Goal: Task Accomplishment & Management: Use online tool/utility

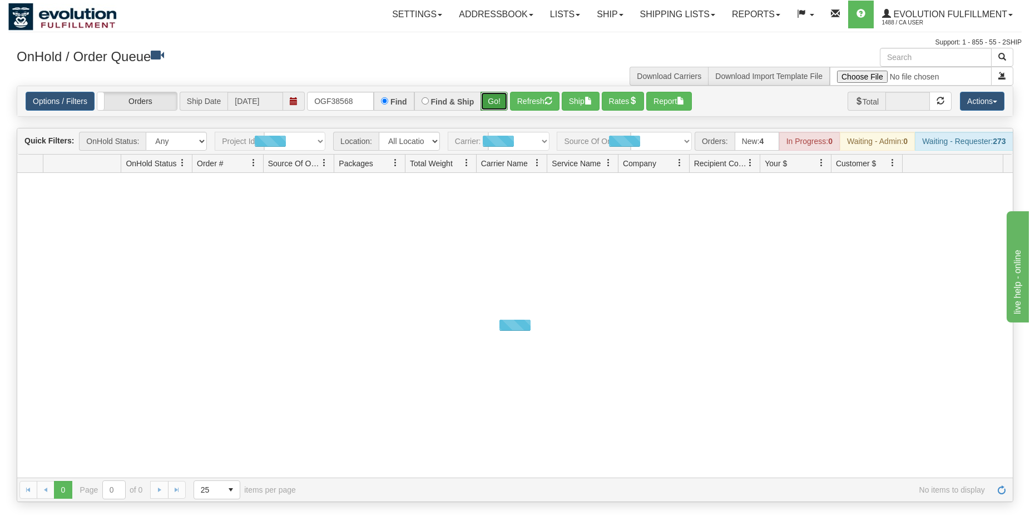
click at [502, 101] on button "Go!" at bounding box center [494, 101] width 27 height 19
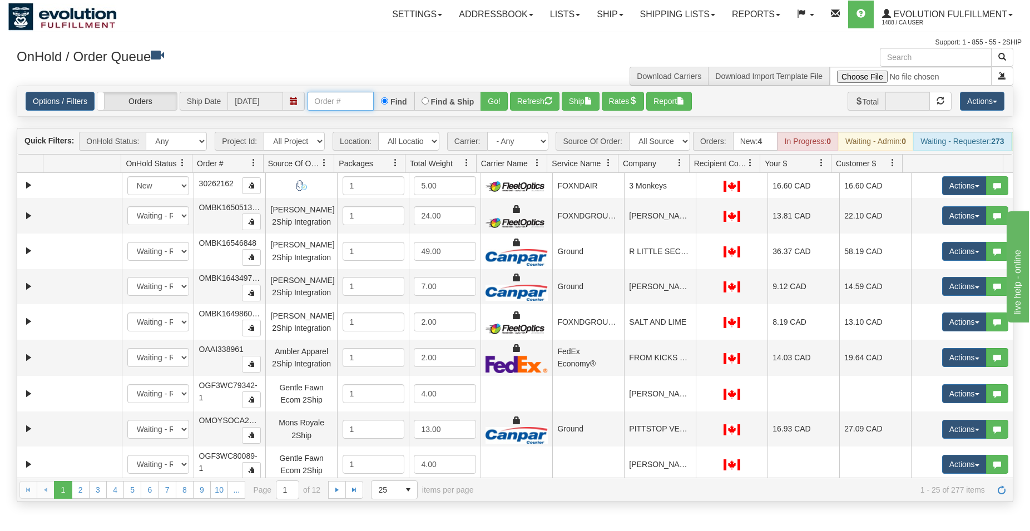
click at [334, 104] on input "text" at bounding box center [340, 101] width 67 height 19
type input "OGF38568"
click at [489, 98] on button "Go!" at bounding box center [494, 101] width 27 height 19
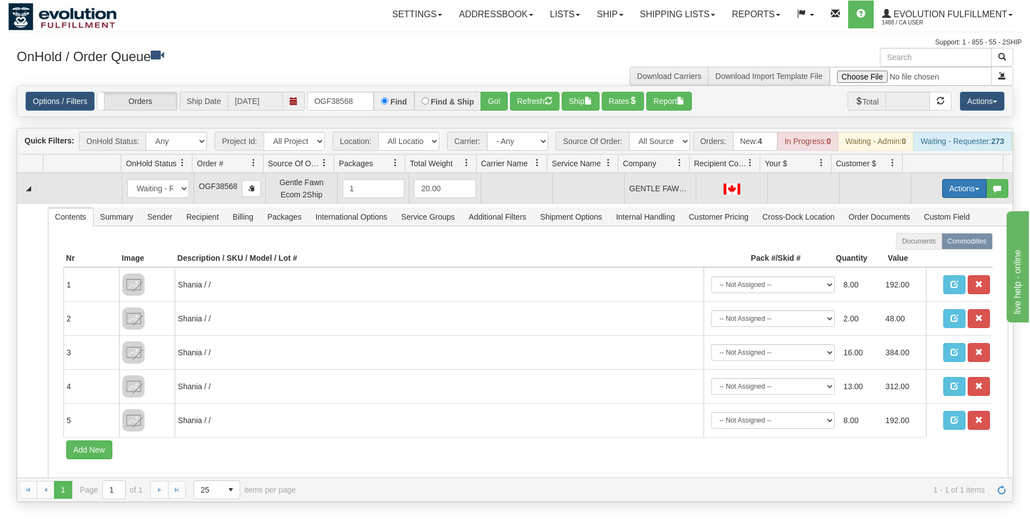
click at [942, 192] on button "Actions" at bounding box center [964, 188] width 45 height 19
click at [929, 243] on span "Rate All Services" at bounding box center [941, 238] width 67 height 9
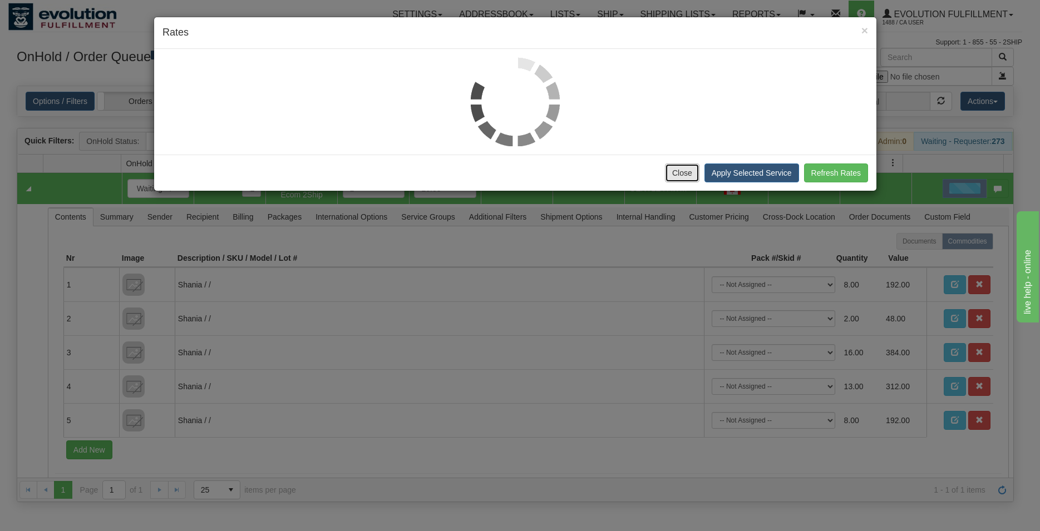
click at [688, 172] on button "Close" at bounding box center [682, 173] width 34 height 19
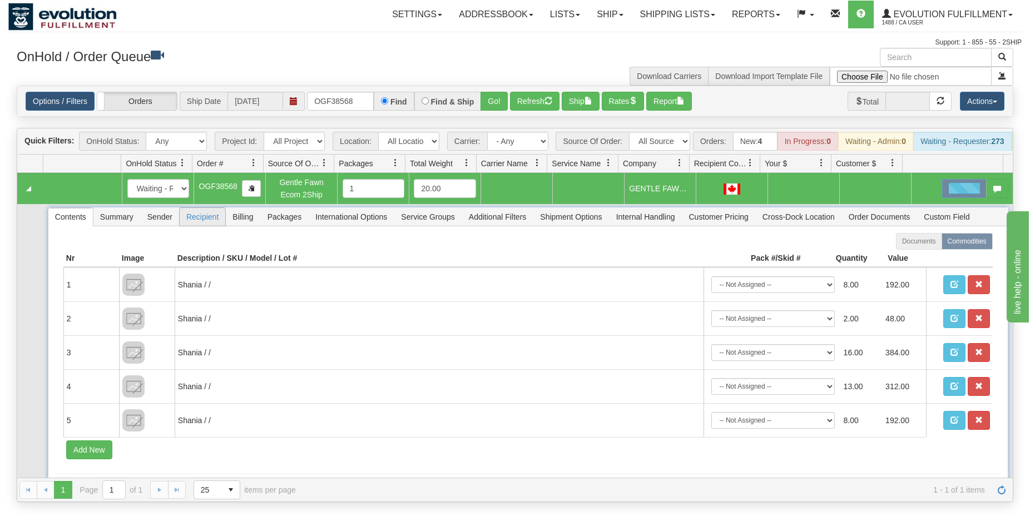
click at [207, 222] on span "Recipient" at bounding box center [203, 217] width 46 height 18
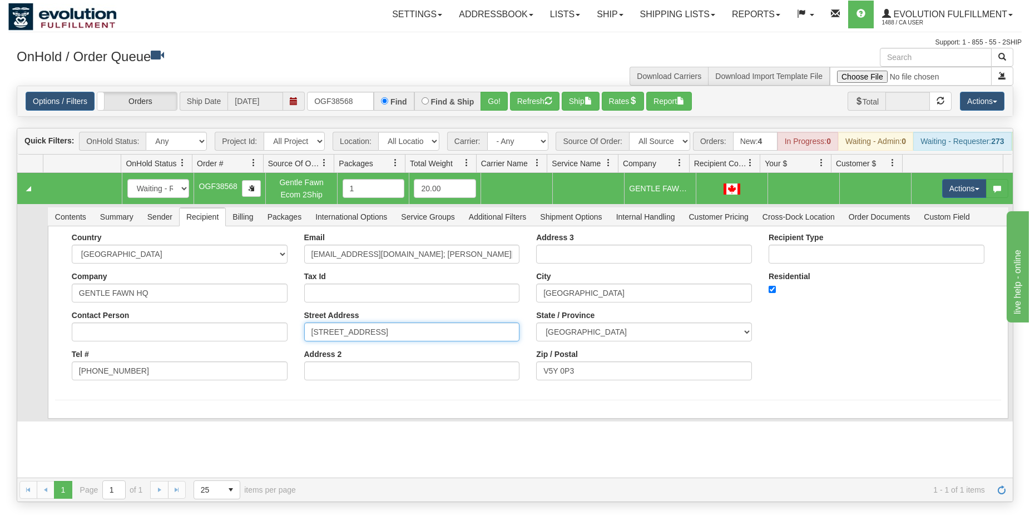
drag, startPoint x: 416, startPoint y: 345, endPoint x: 219, endPoint y: 344, distance: 197.5
click at [304, 342] on input "215 – 234 WEST 3RD AVE" at bounding box center [412, 332] width 216 height 19
paste input "5 EAST HASTINGS ST"
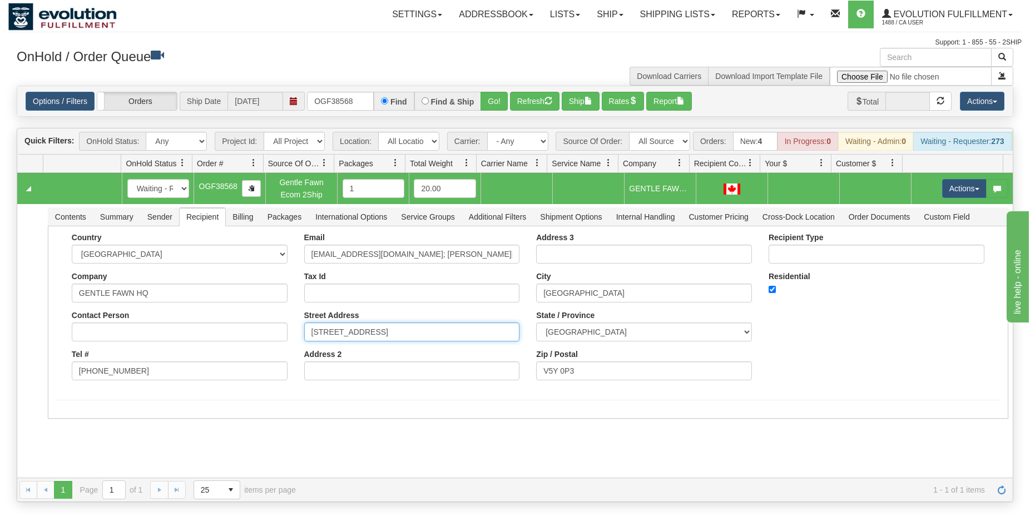
type input "25 EAST HASTINGS ST"
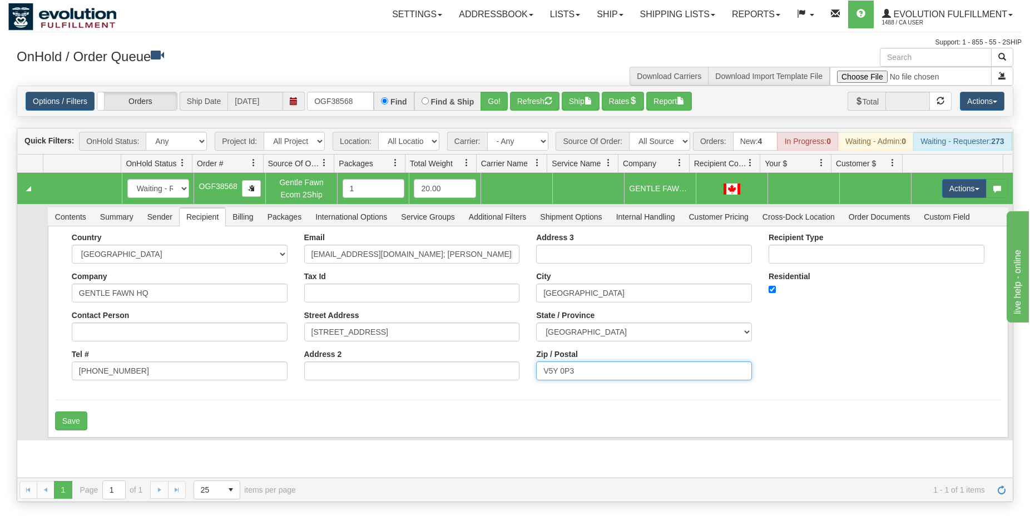
drag, startPoint x: 576, startPoint y: 382, endPoint x: 507, endPoint y: 383, distance: 69.0
click at [536, 381] on input "V5Y 0P3" at bounding box center [644, 371] width 216 height 19
paste input "6A 1M9"
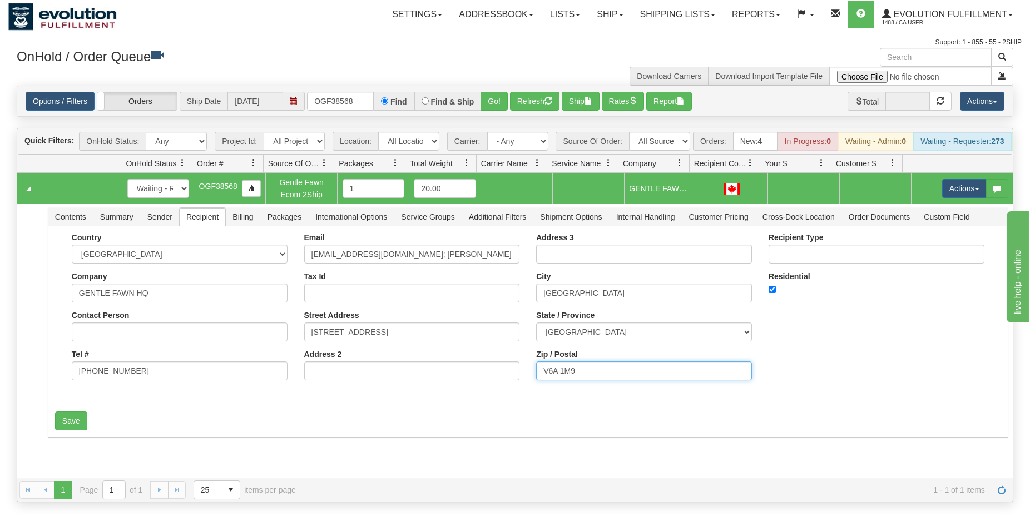
type input "V6A 1M9"
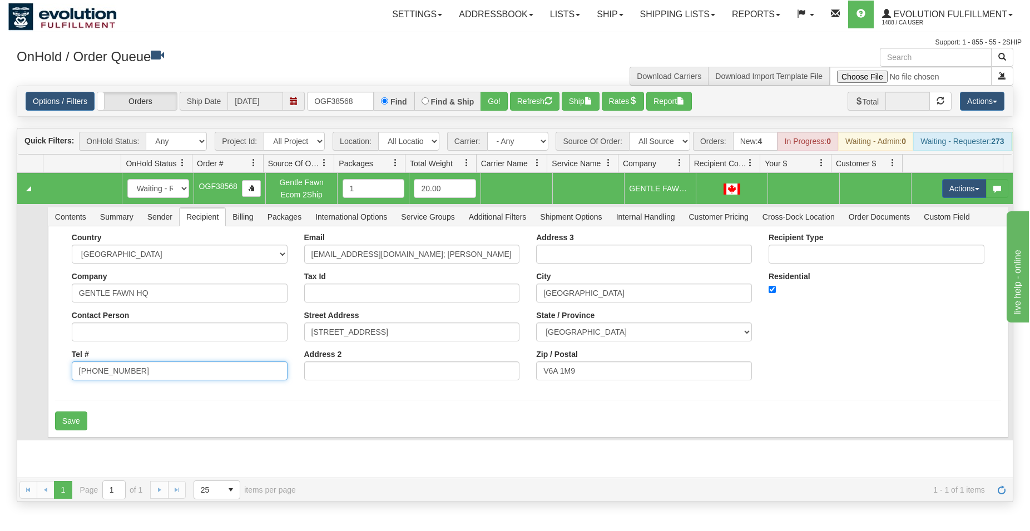
drag, startPoint x: 162, startPoint y: 378, endPoint x: 68, endPoint y: 384, distance: 94.2
click at [72, 381] on input "[PHONE_NUMBER]" at bounding box center [180, 371] width 216 height 19
paste input ".681.8480"
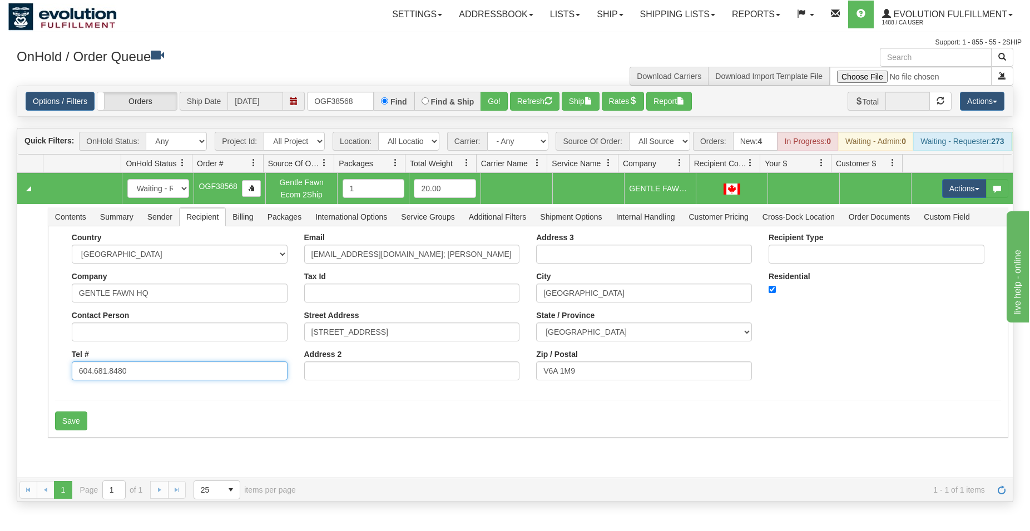
type input "604.681.8480"
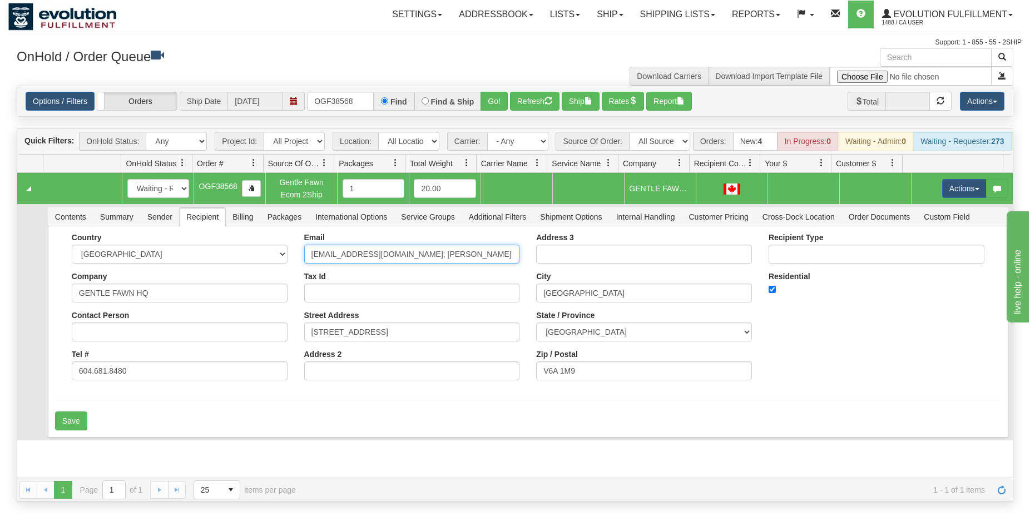
drag, startPoint x: 485, startPoint y: 265, endPoint x: 271, endPoint y: 264, distance: 213.6
click at [304, 264] on input "genna@gentlefawn.com; chantal@gentlefawn.com" at bounding box center [412, 254] width 216 height 19
paste input "engagement@dewc.ca"
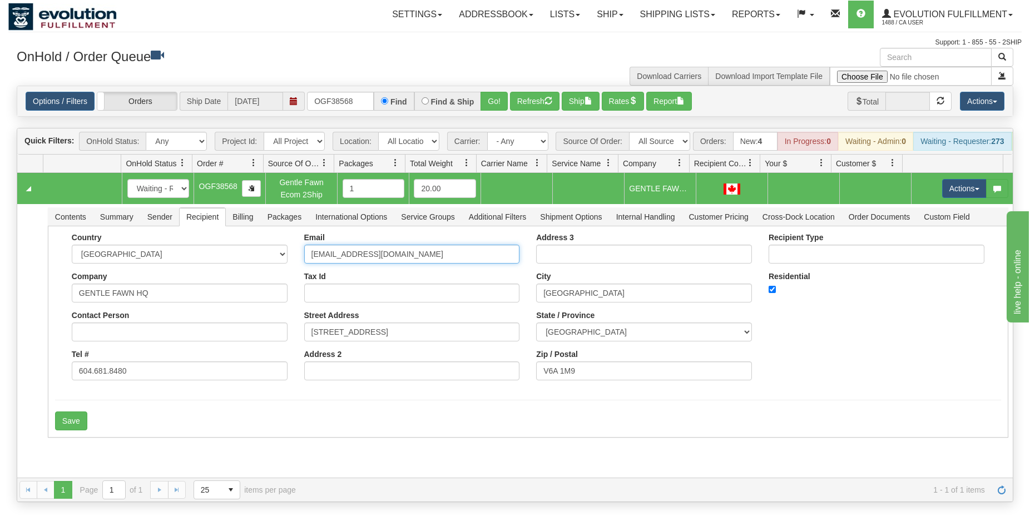
type input "engagement@dewc.ca"
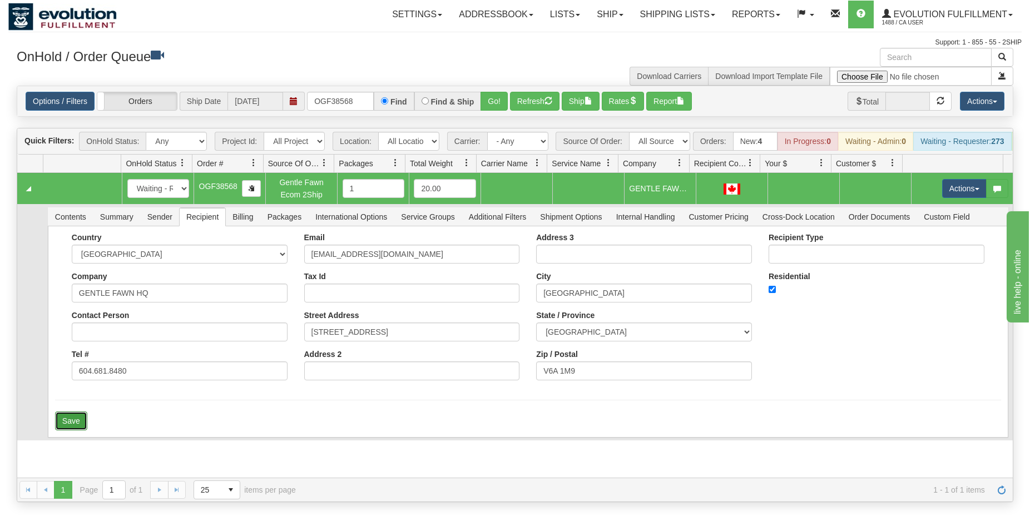
click at [81, 431] on button "Save" at bounding box center [71, 421] width 32 height 19
click at [955, 196] on button "Actions" at bounding box center [964, 188] width 45 height 19
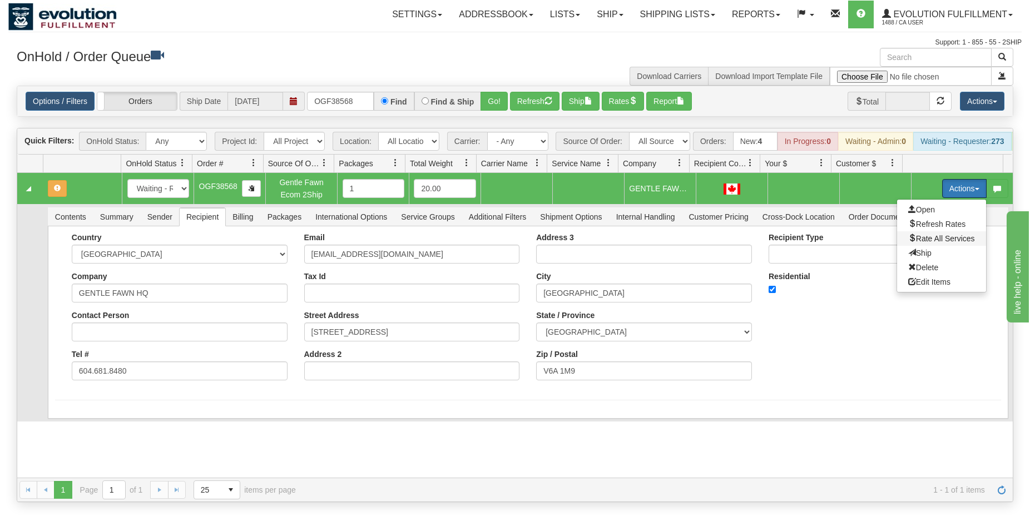
click at [927, 243] on span "Rate All Services" at bounding box center [941, 238] width 67 height 9
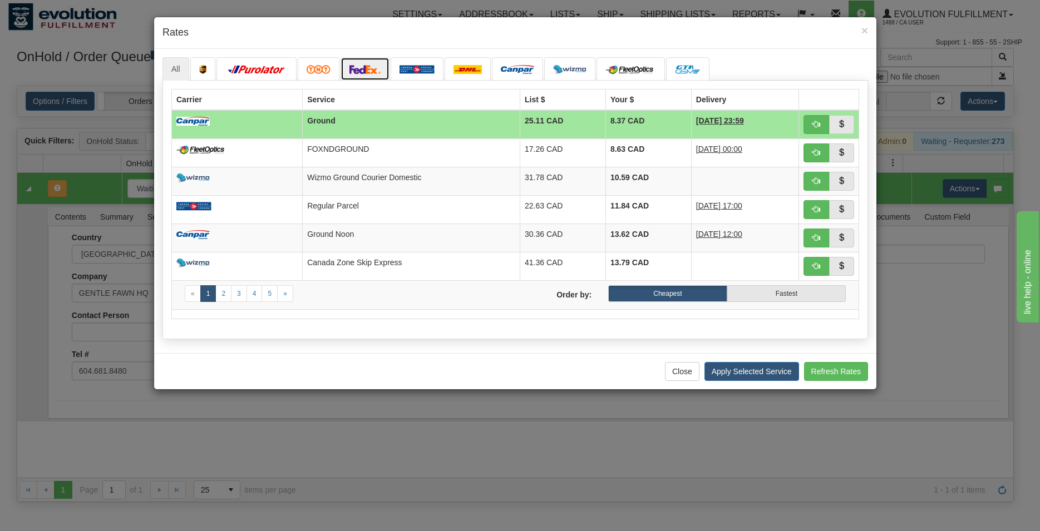
click at [366, 62] on link at bounding box center [364, 68] width 49 height 23
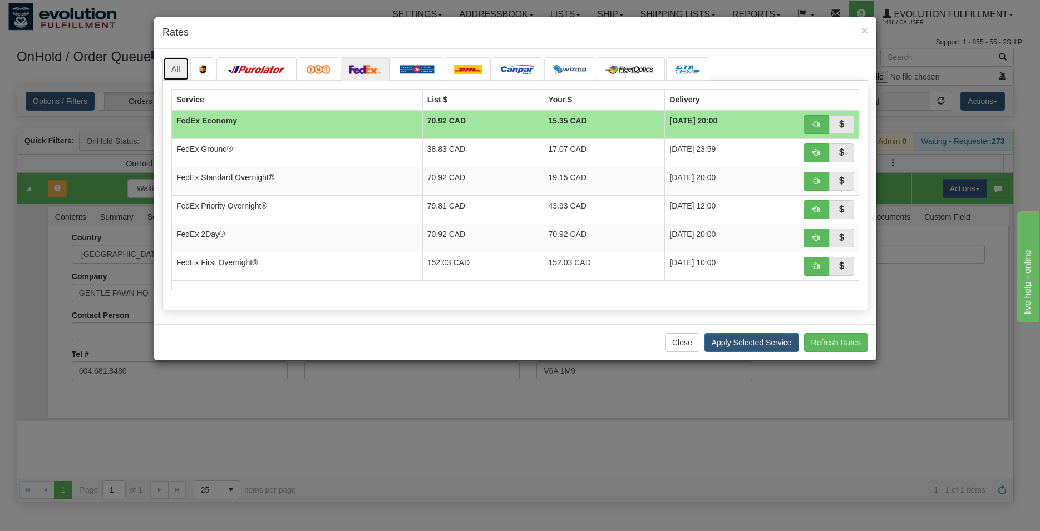
click at [180, 71] on link "All" at bounding box center [175, 68] width 27 height 23
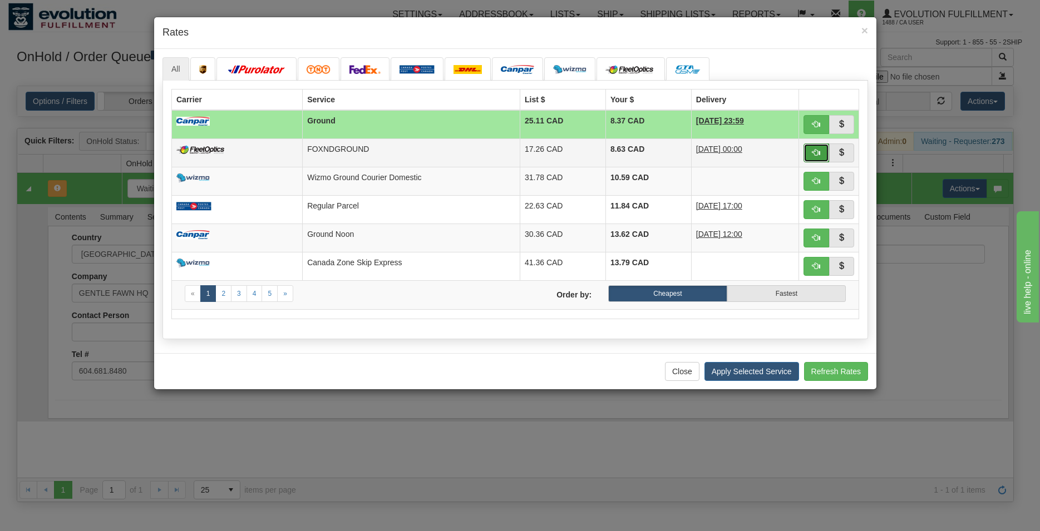
click at [809, 152] on button "button" at bounding box center [816, 153] width 26 height 19
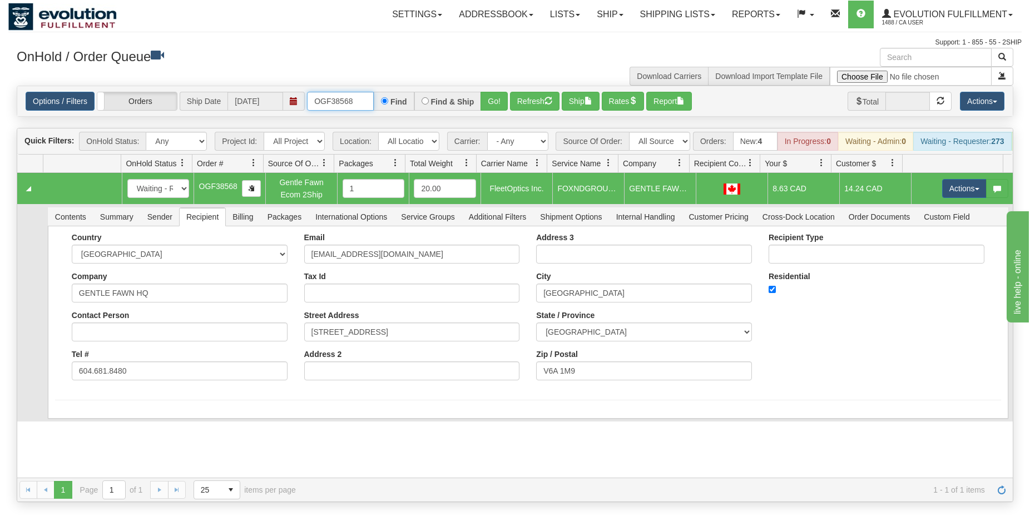
click at [359, 100] on input "OGF38568" at bounding box center [340, 101] width 67 height 19
type input "OGF38575"
click at [491, 97] on button "Go!" at bounding box center [494, 101] width 27 height 19
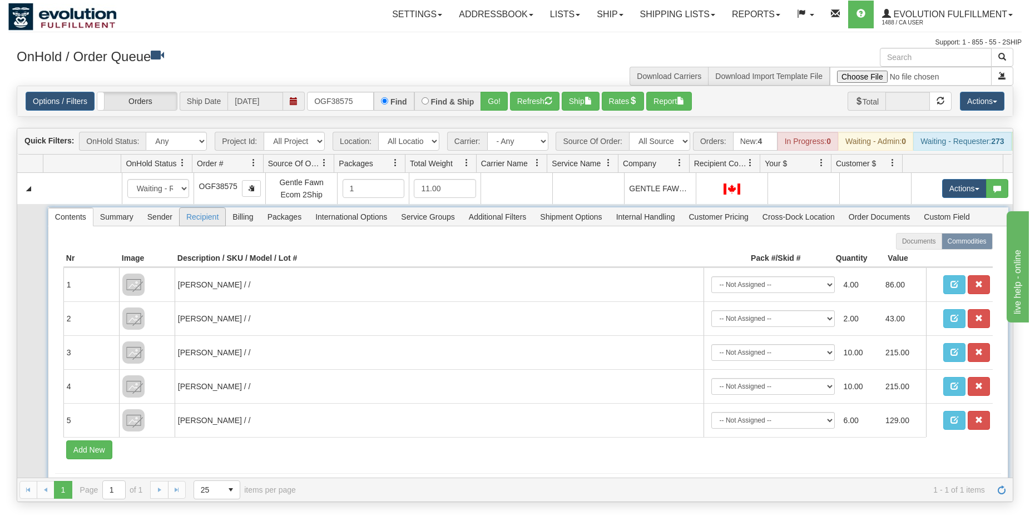
click at [213, 226] on span "Recipient" at bounding box center [203, 217] width 46 height 18
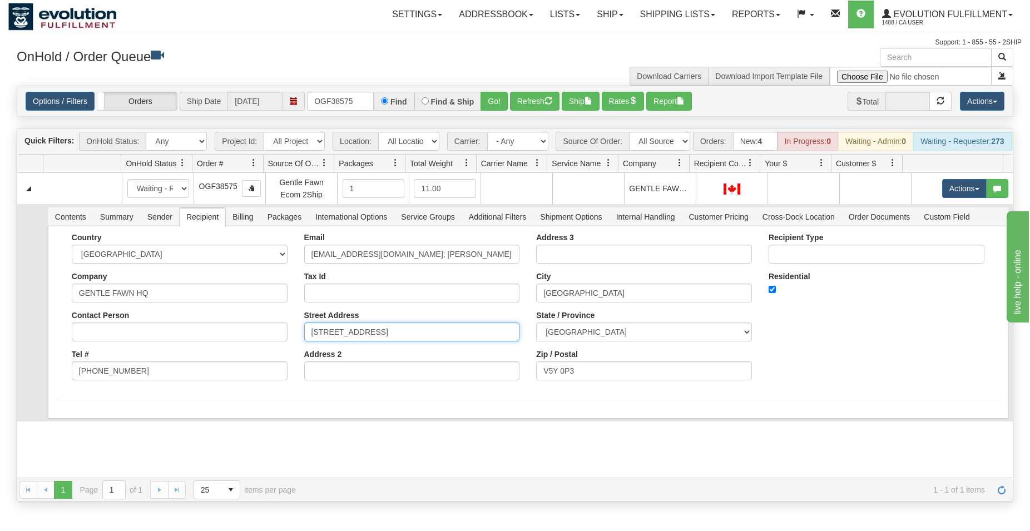
drag, startPoint x: 408, startPoint y: 343, endPoint x: 279, endPoint y: 338, distance: 129.2
click at [304, 338] on input "215 – 234 WEST 3RD AVE" at bounding box center [412, 332] width 216 height 19
paste input "5 EAST HASTINGS ST"
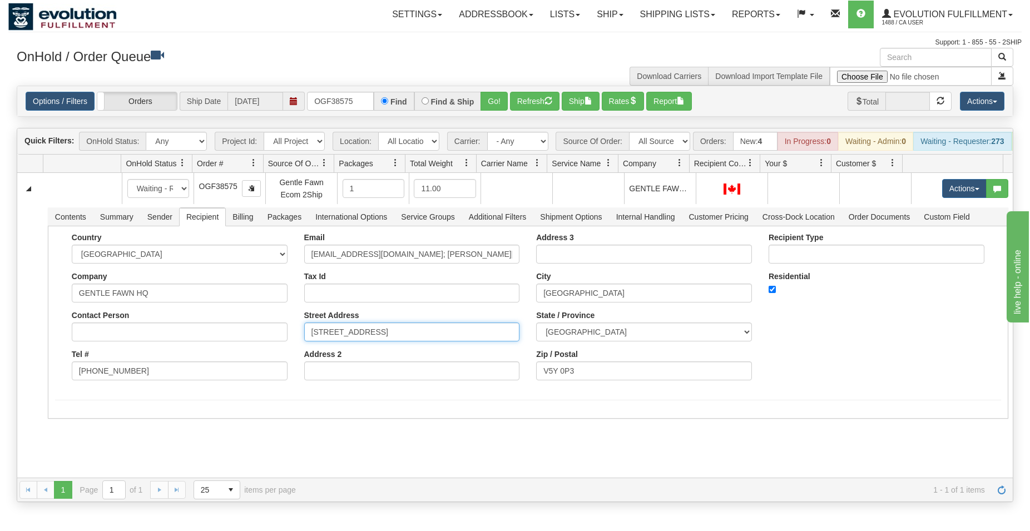
type input "25 EAST HASTINGS ST"
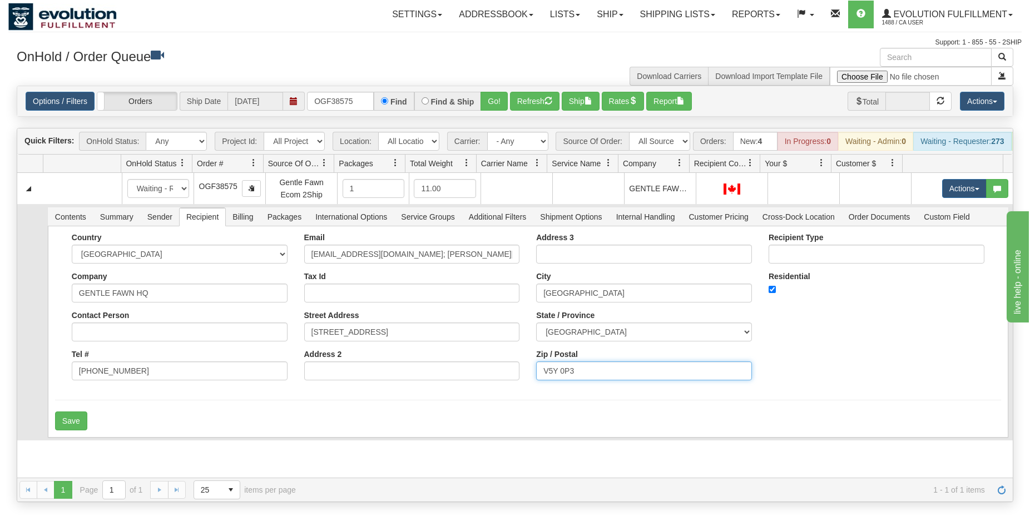
drag, startPoint x: 577, startPoint y: 388, endPoint x: 511, endPoint y: 390, distance: 66.8
click at [536, 381] on input "V5Y 0P3" at bounding box center [644, 371] width 216 height 19
paste input "6A 1M9"
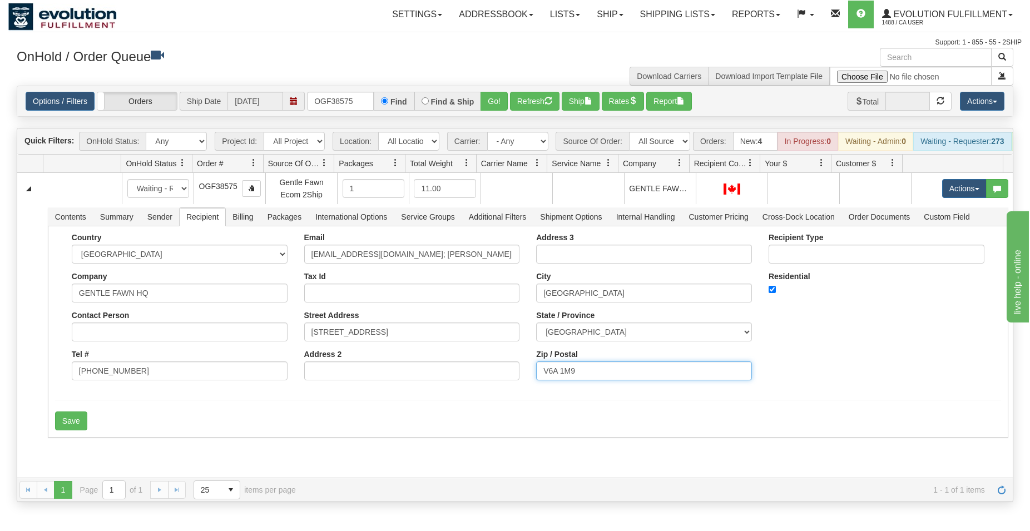
type input "V6A 1M9"
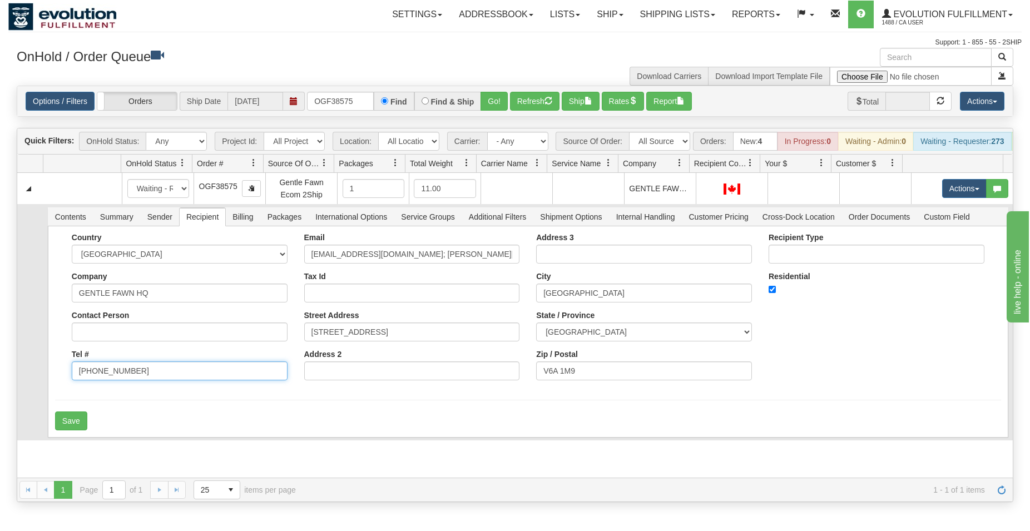
drag, startPoint x: 131, startPoint y: 384, endPoint x: 19, endPoint y: 383, distance: 111.8
click at [72, 381] on input "[PHONE_NUMBER]" at bounding box center [180, 371] width 216 height 19
paste input ".681.8480"
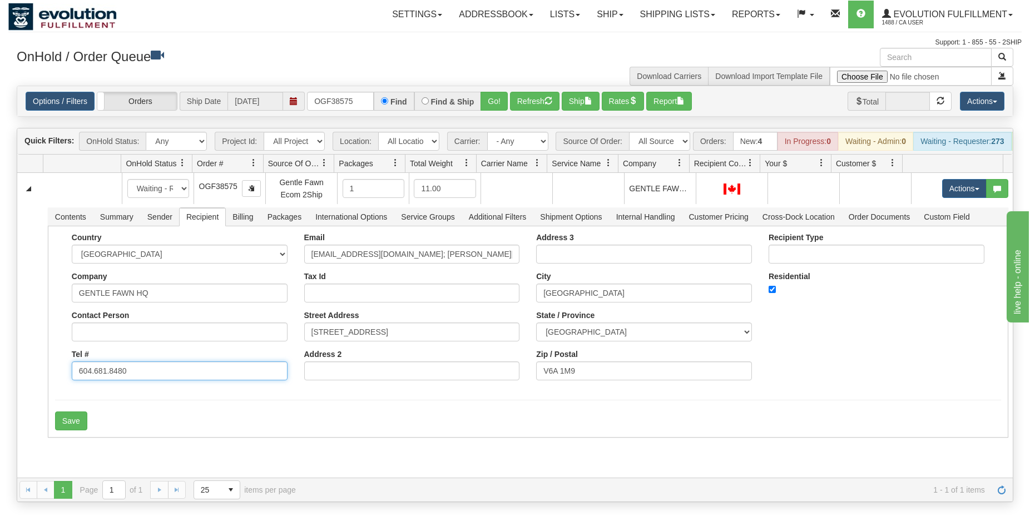
type input "604.681.8480"
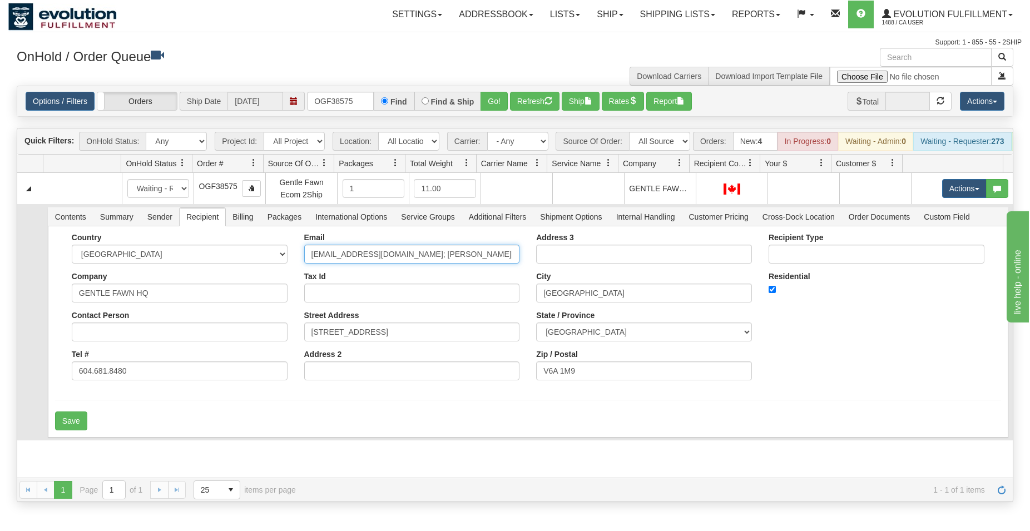
drag, startPoint x: 494, startPoint y: 264, endPoint x: 295, endPoint y: 270, distance: 199.3
click at [304, 264] on input "genna@gentlefawn.com; chantal@gentlefawn.com" at bounding box center [412, 254] width 216 height 19
paste input "engagement@dewc.ca"
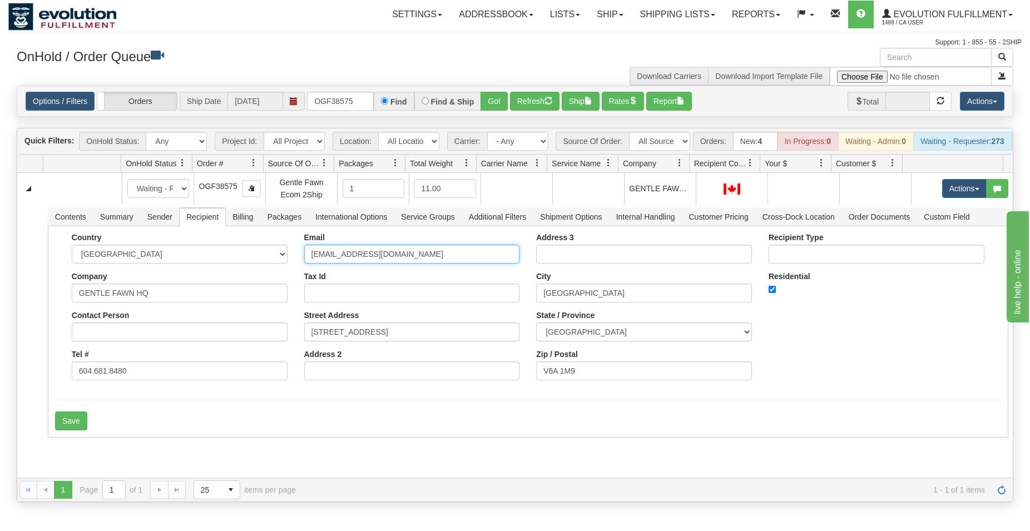
type input "engagement@dewc.ca"
click at [354, 453] on div "31438524 EVOLUTION V3 90632927 0 New In Progress Waiting - Admin Waiting - Requ…" at bounding box center [515, 325] width 996 height 305
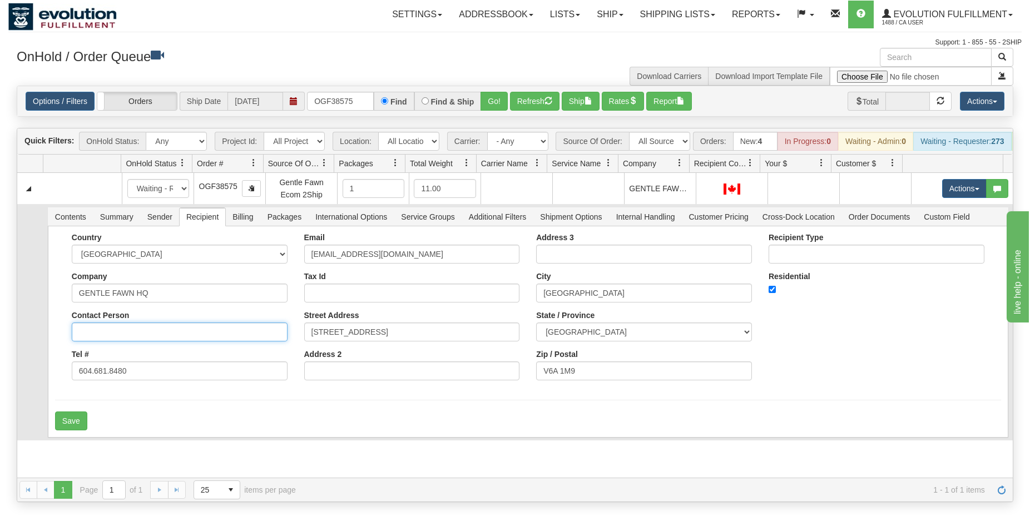
click at [106, 340] on input "Contact Person" at bounding box center [180, 332] width 216 height 19
paste input "DOWNTOWN EASTSIDE WOMENS CENTRE"
type input "DOWNTOWN EASTSIDE WOMENS CENTRE"
click at [66, 431] on button "Save" at bounding box center [71, 421] width 32 height 19
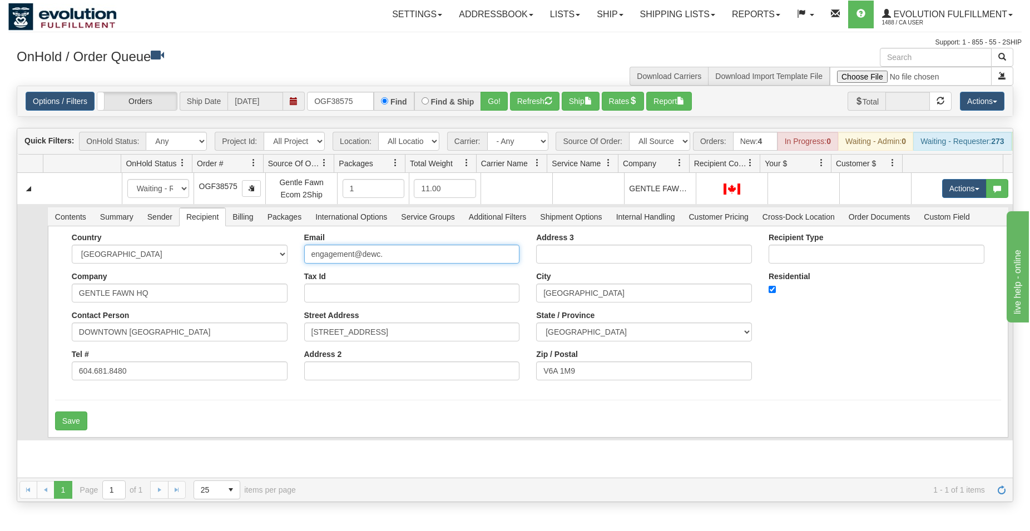
type input "engagement@dewc.ca"
click at [245, 419] on form "Country AFGHANISTAN ALAND ISLANDS ALBANIA ALGERIA AMERICAN SAMOA ANDORRA ANGOLA…" at bounding box center [528, 331] width 946 height 197
click at [60, 431] on button "Save" at bounding box center [71, 421] width 32 height 19
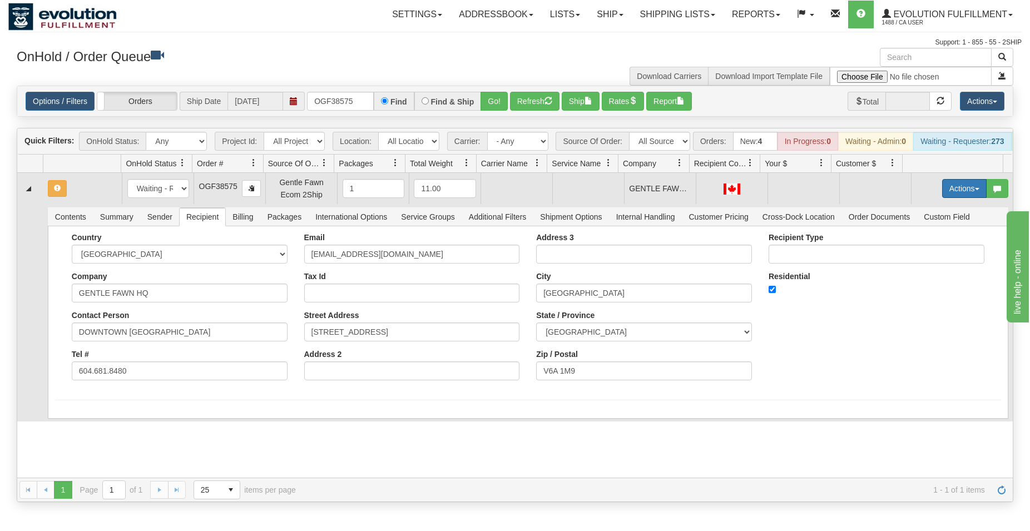
click at [954, 190] on button "Actions" at bounding box center [964, 188] width 45 height 19
click at [932, 244] on link "Rate All Services" at bounding box center [941, 238] width 89 height 14
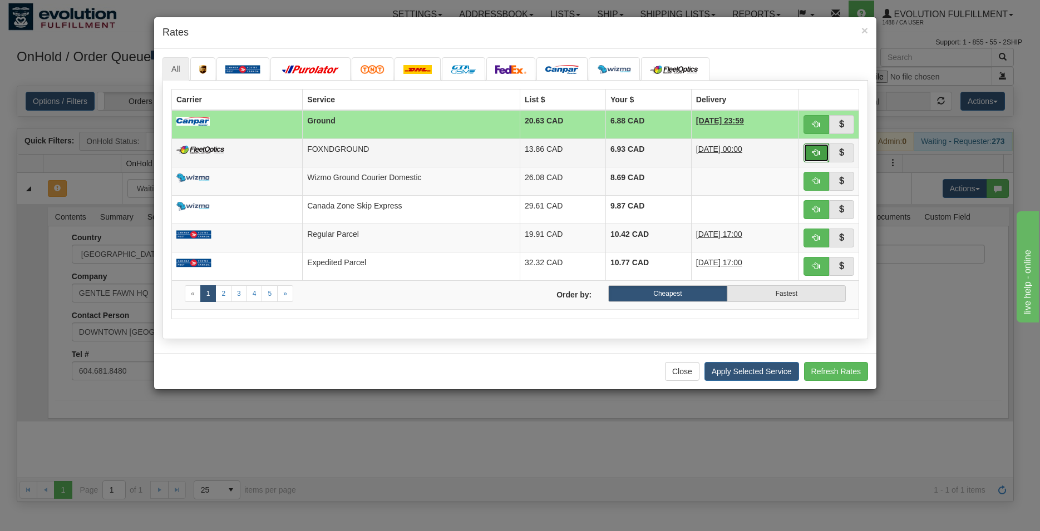
click at [818, 147] on button "button" at bounding box center [816, 153] width 26 height 19
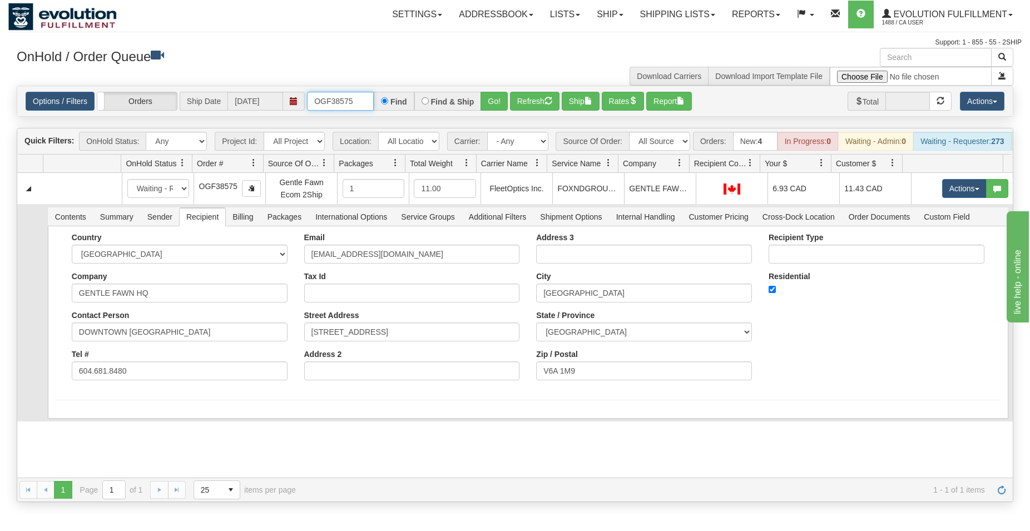
click at [361, 97] on input "OGF38575" at bounding box center [340, 101] width 67 height 19
type input "OGF38568"
click at [503, 102] on button "Go!" at bounding box center [494, 101] width 27 height 19
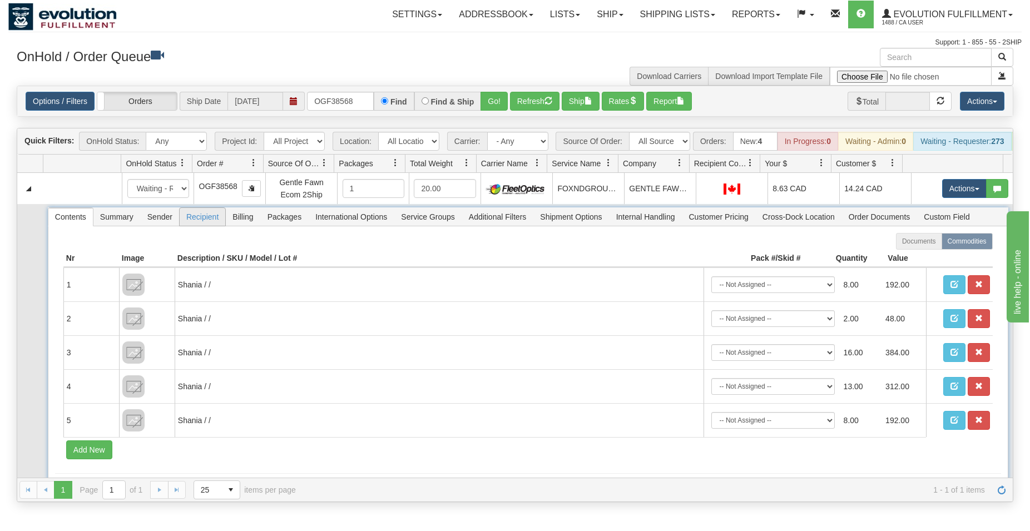
click at [189, 226] on span "Recipient" at bounding box center [203, 217] width 46 height 18
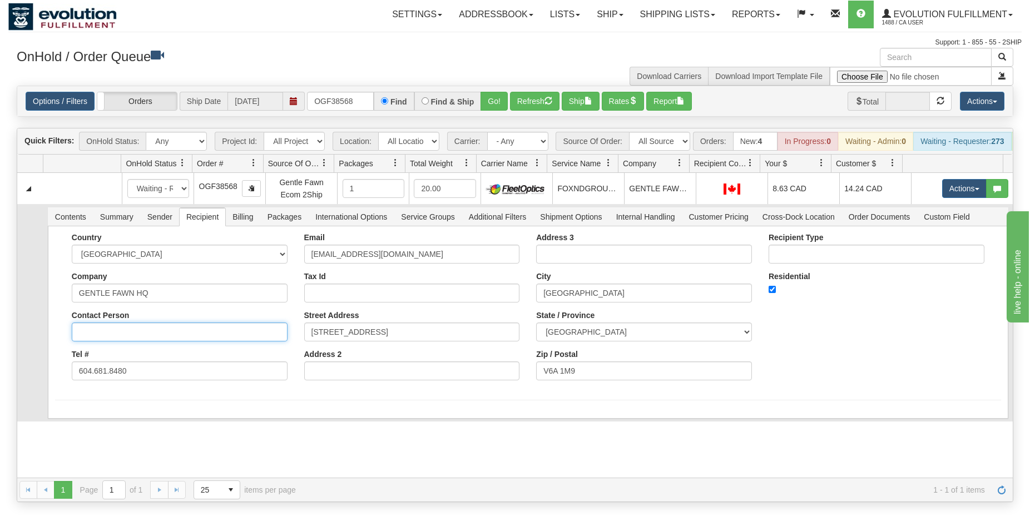
click at [130, 342] on input "Contact Person" at bounding box center [180, 332] width 216 height 19
paste input "DOWNTOWN EASTSIDE WOMENS CENTRE"
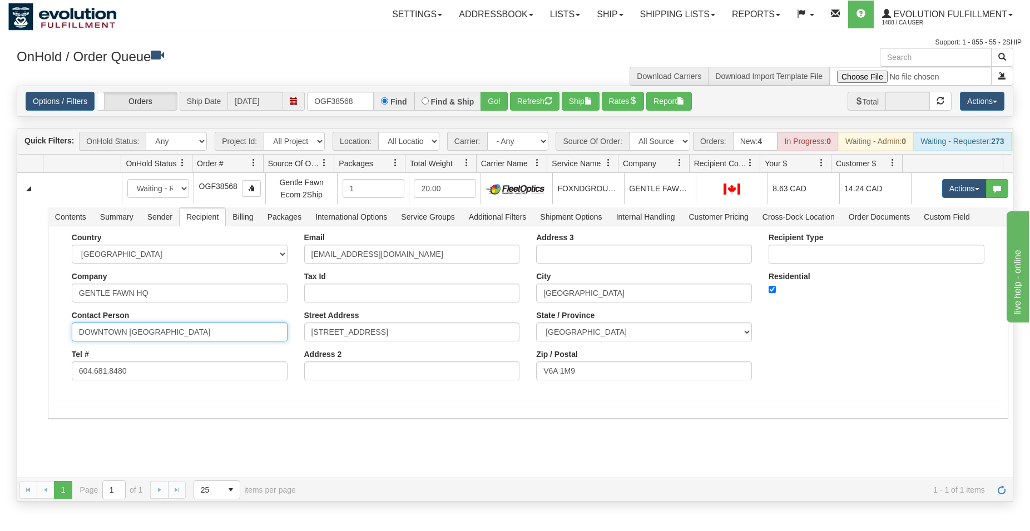
type input "DOWNTOWN EASTSIDE WOMENS CENTRE"
click at [166, 436] on div "31438458 EVOLUTION V3 90632759 91449939 New In Progress Waiting - Admin Waiting…" at bounding box center [515, 325] width 996 height 305
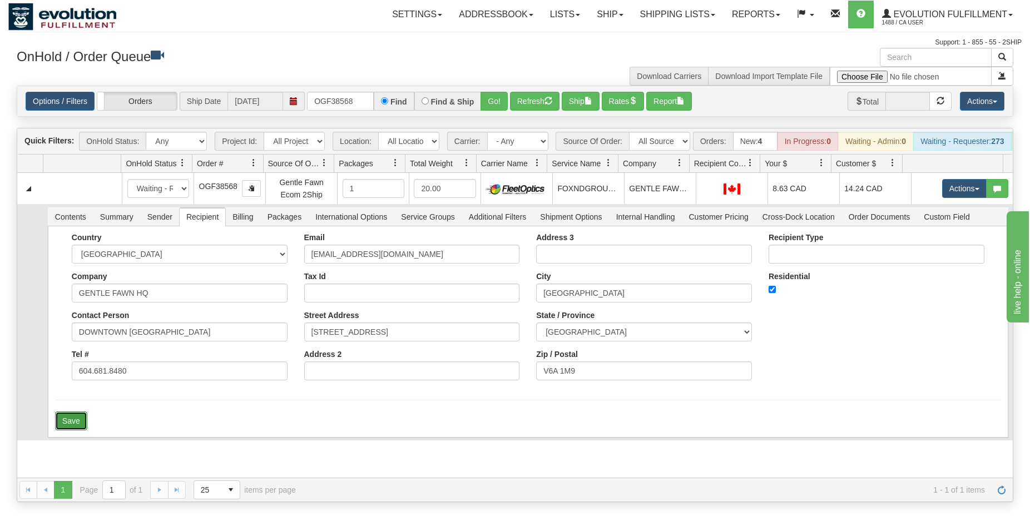
click at [70, 430] on button "Save" at bounding box center [71, 421] width 32 height 19
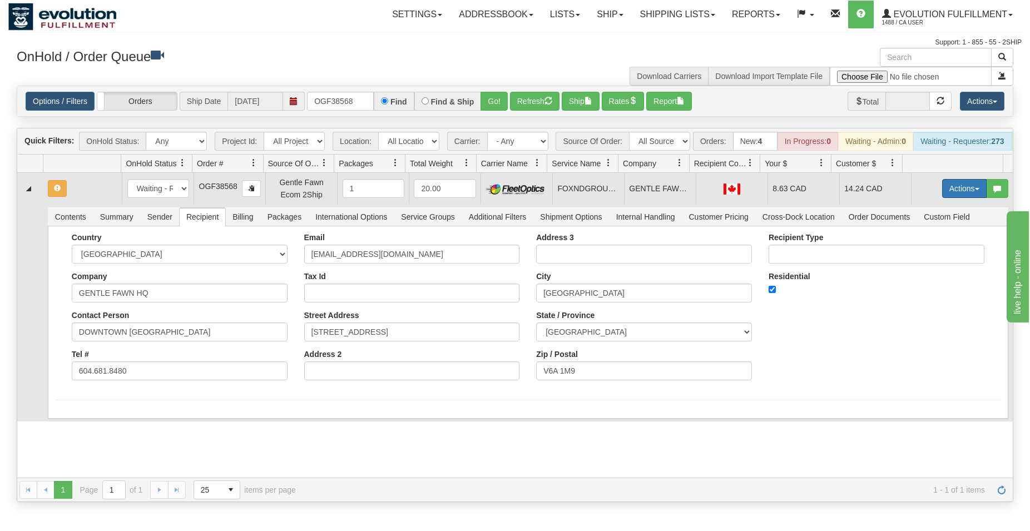
click at [944, 194] on button "Actions" at bounding box center [964, 188] width 45 height 19
click at [929, 229] on span "Refresh Rates" at bounding box center [936, 224] width 57 height 9
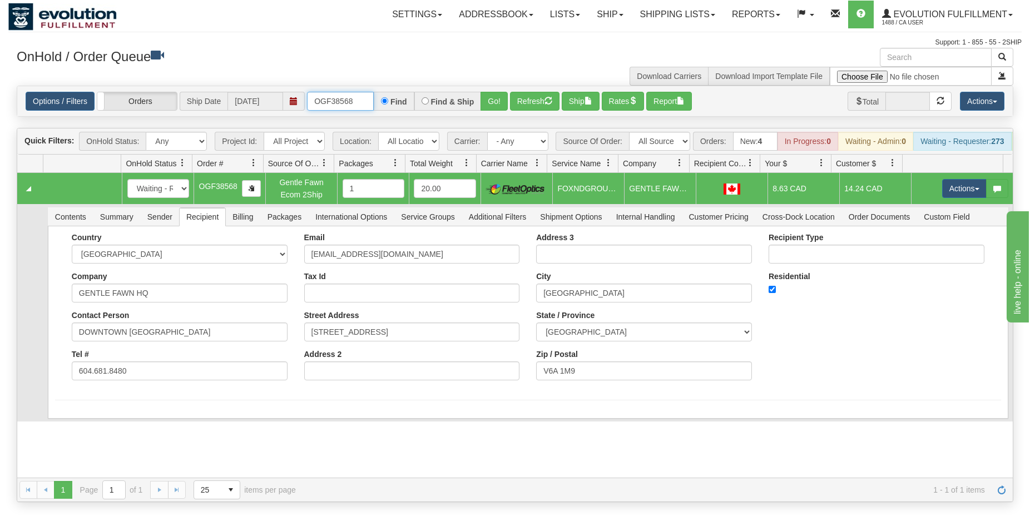
click at [331, 104] on input "OGF38568" at bounding box center [340, 101] width 67 height 19
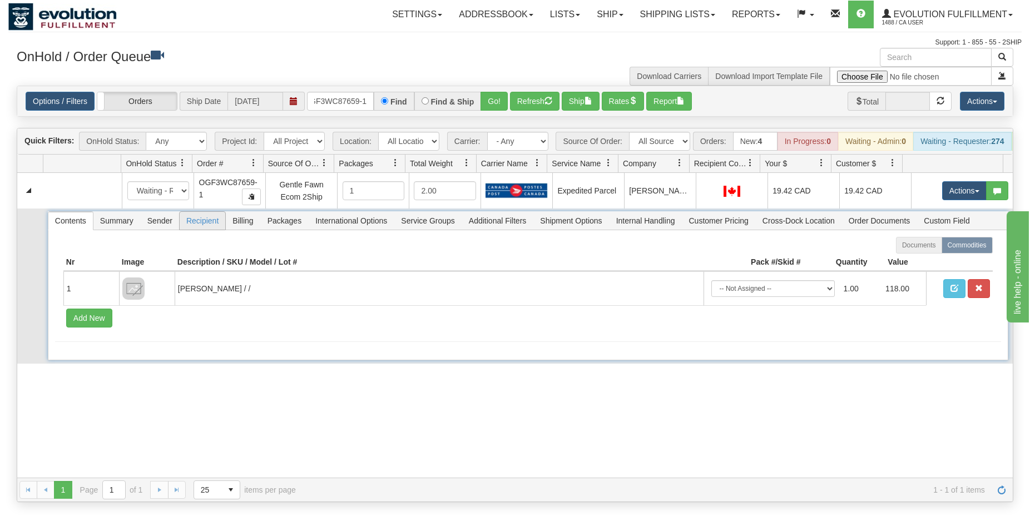
click at [206, 230] on span "Recipient" at bounding box center [203, 221] width 46 height 18
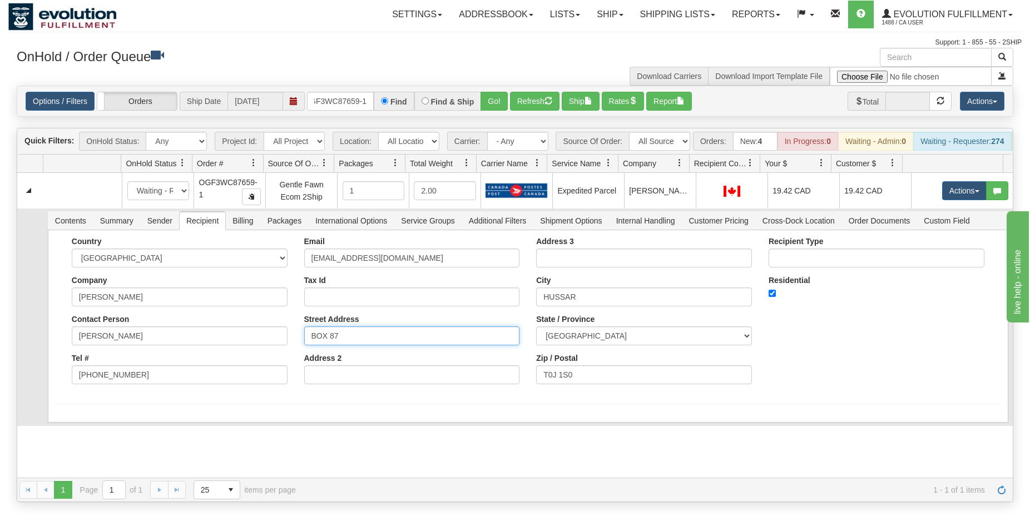
drag, startPoint x: 342, startPoint y: 347, endPoint x: 277, endPoint y: 348, distance: 65.1
click at [304, 345] on input "BOX 87" at bounding box center [412, 336] width 216 height 19
paste input "133 2ND AVE EAST"
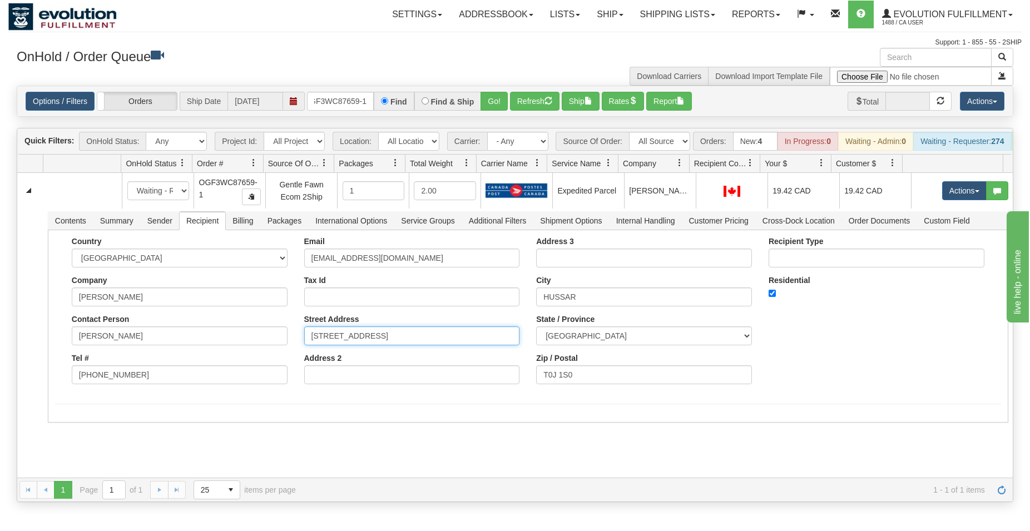
type input "133 2ND AVE EAST"
click at [97, 441] on div "31677907 EVOLUTION V3 91252609 91252730 New In Progress Waiting - Admin Waiting…" at bounding box center [515, 325] width 996 height 305
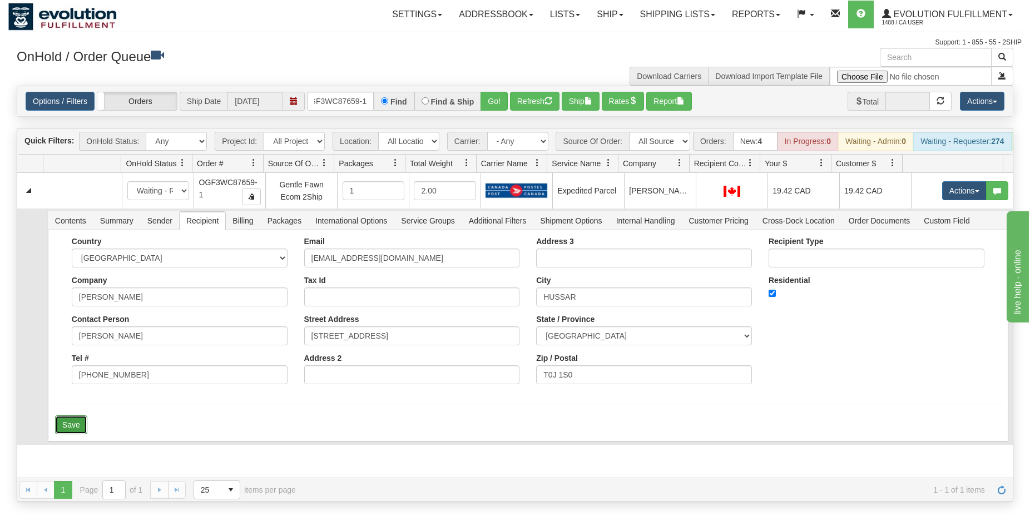
click at [73, 434] on button "Save" at bounding box center [71, 425] width 32 height 19
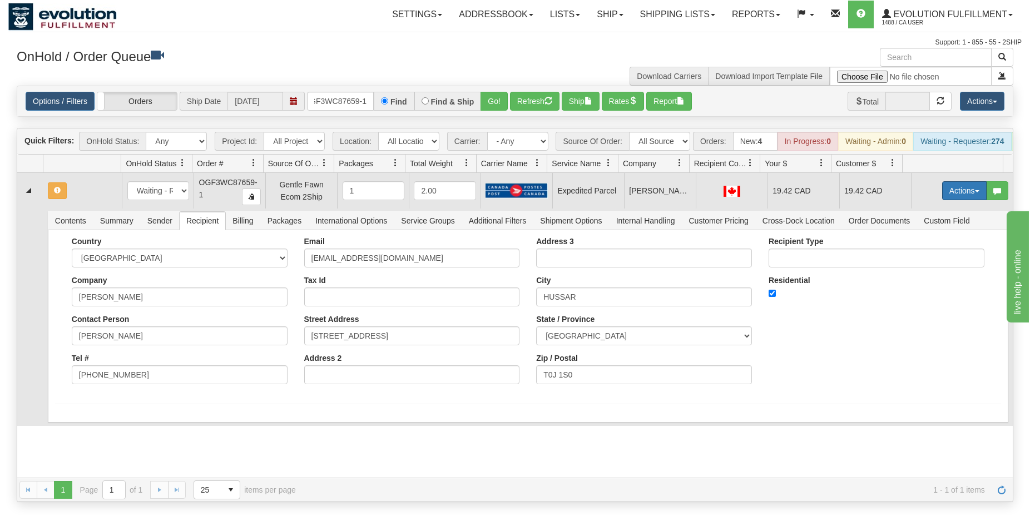
click at [949, 192] on button "Actions" at bounding box center [964, 190] width 45 height 19
click at [927, 245] on span "Rate All Services" at bounding box center [941, 240] width 67 height 9
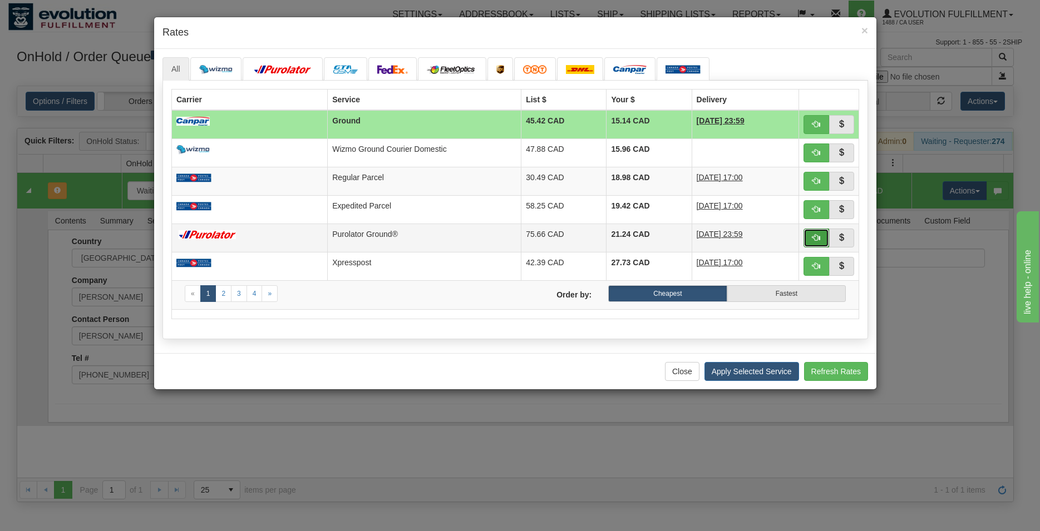
click at [812, 235] on button "button" at bounding box center [816, 238] width 26 height 19
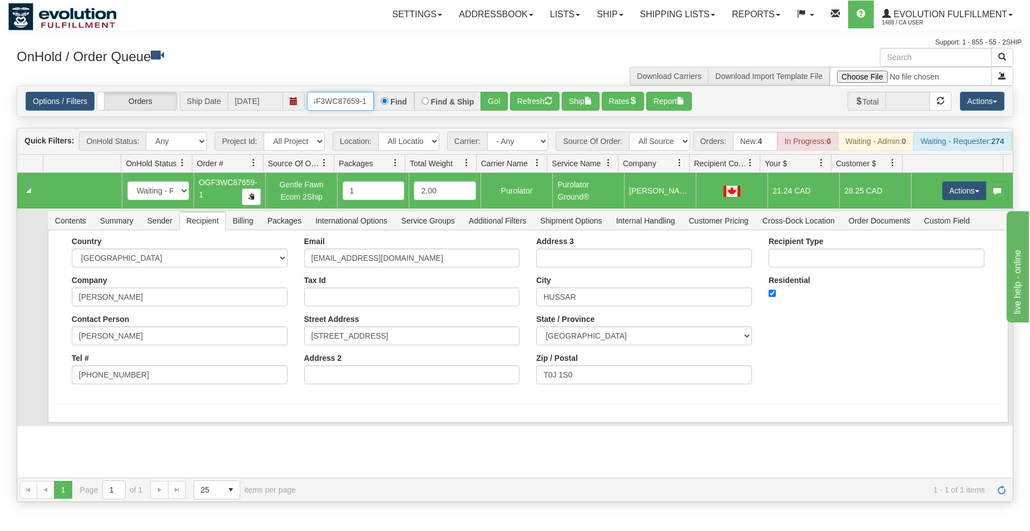
click at [337, 106] on input "OGF3WC87659-1" at bounding box center [340, 101] width 67 height 19
click at [490, 94] on button "Go!" at bounding box center [494, 101] width 27 height 19
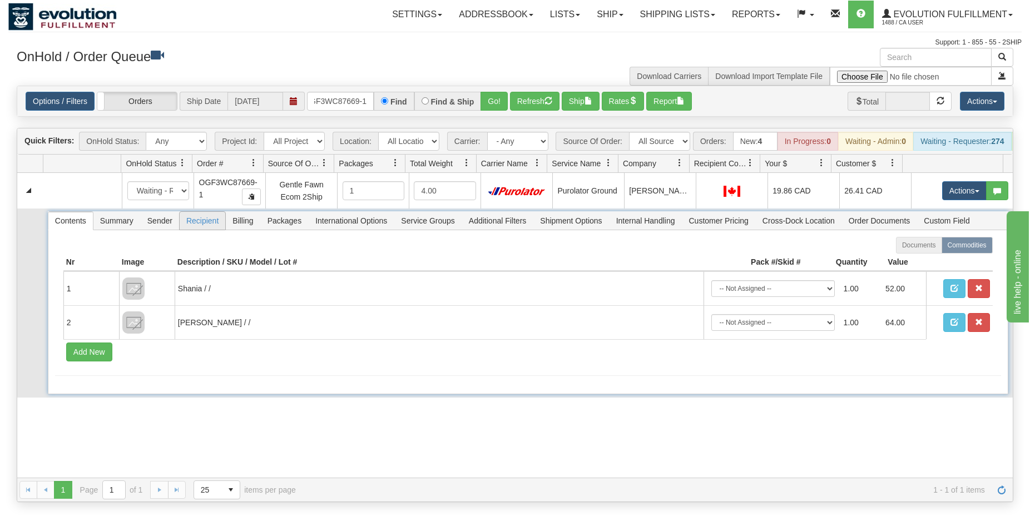
click at [213, 229] on span "Recipient" at bounding box center [203, 221] width 46 height 18
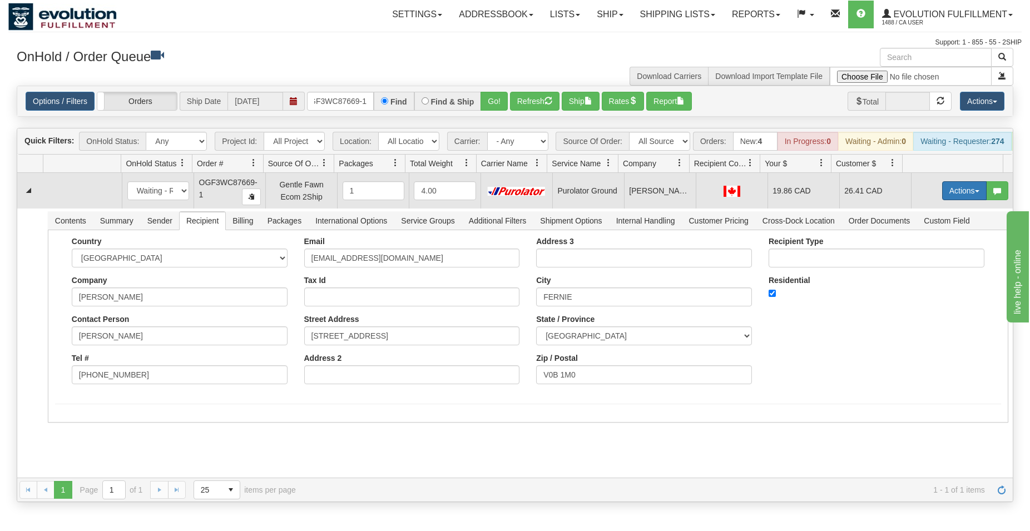
click at [950, 196] on button "Actions" at bounding box center [964, 190] width 45 height 19
click at [915, 260] on span "Ship" at bounding box center [919, 255] width 23 height 9
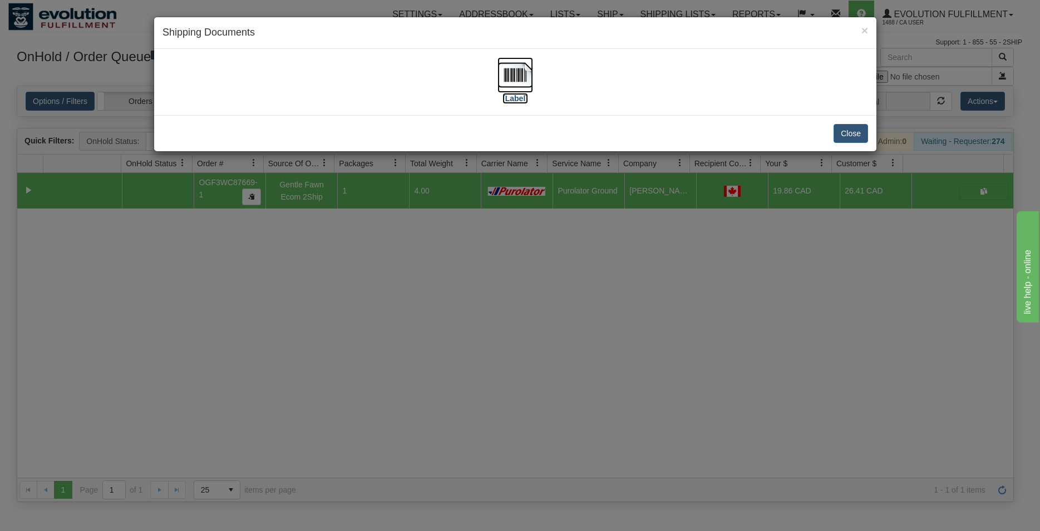
click at [505, 73] on img at bounding box center [515, 75] width 36 height 36
click at [845, 131] on button "Close" at bounding box center [850, 133] width 34 height 19
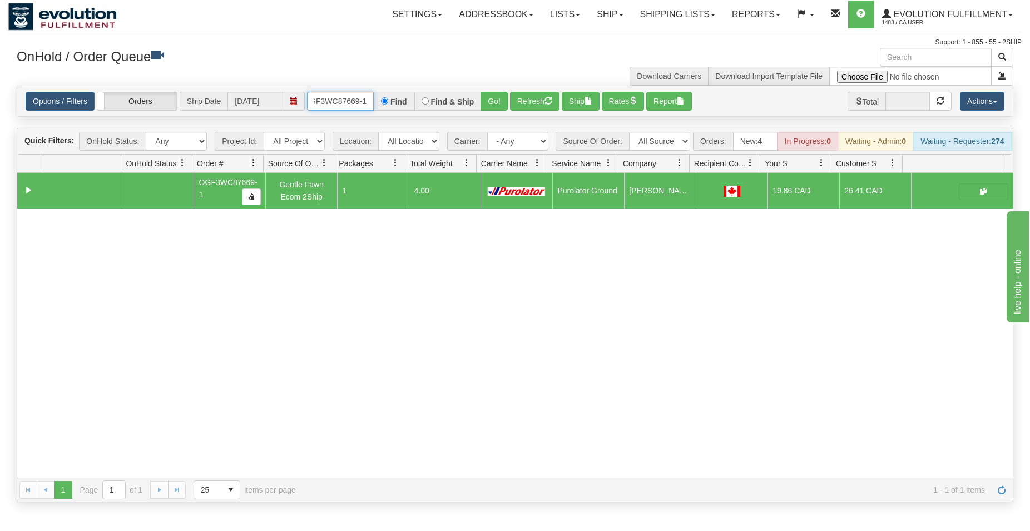
click at [329, 98] on input "OGF3WC87669-1" at bounding box center [340, 101] width 67 height 19
click at [491, 101] on button "Go!" at bounding box center [494, 101] width 27 height 19
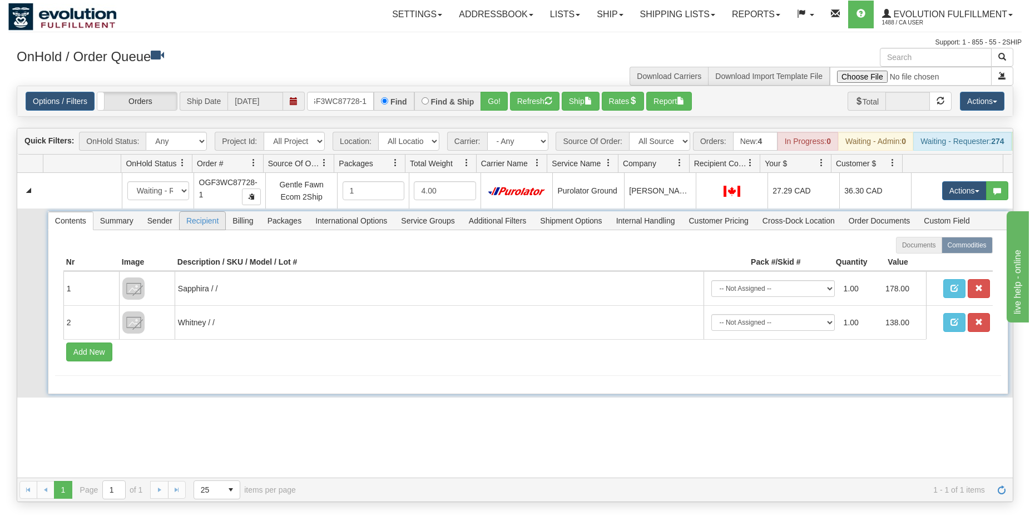
click at [201, 230] on span "Recipient" at bounding box center [203, 221] width 46 height 18
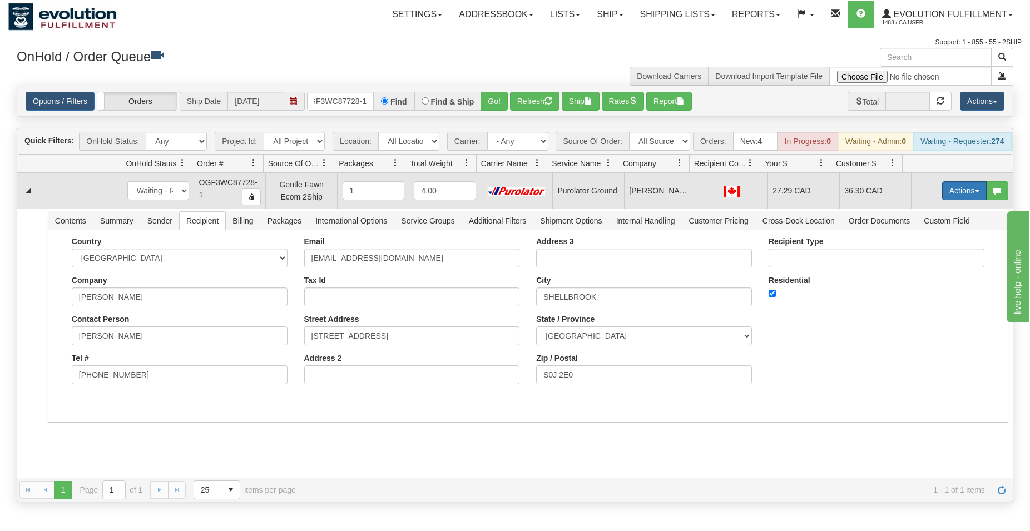
click at [944, 200] on button "Actions" at bounding box center [964, 190] width 45 height 19
click at [918, 260] on span "Ship" at bounding box center [919, 255] width 23 height 9
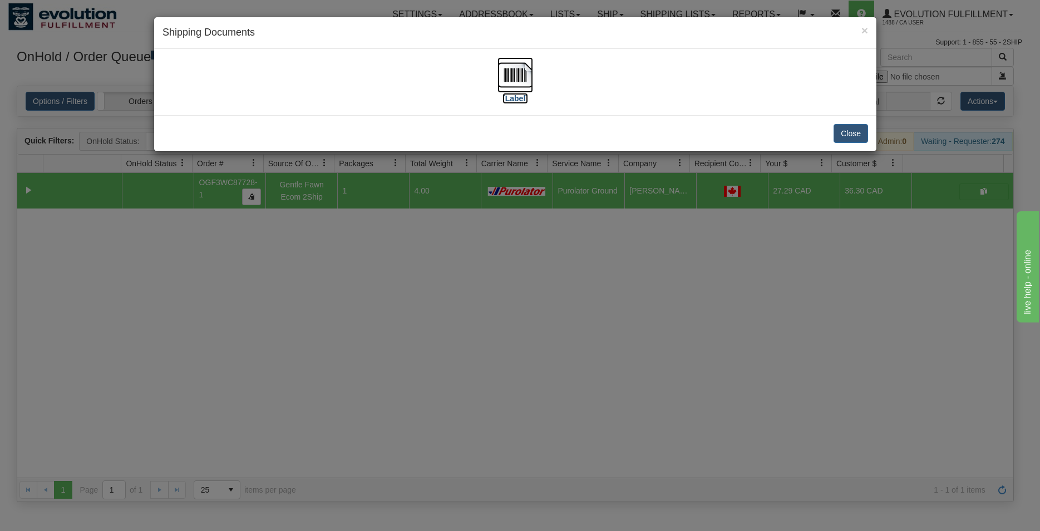
click at [517, 73] on img at bounding box center [515, 75] width 36 height 36
drag, startPoint x: 848, startPoint y: 130, endPoint x: 837, endPoint y: 131, distance: 10.6
click at [849, 130] on button "Close" at bounding box center [850, 133] width 34 height 19
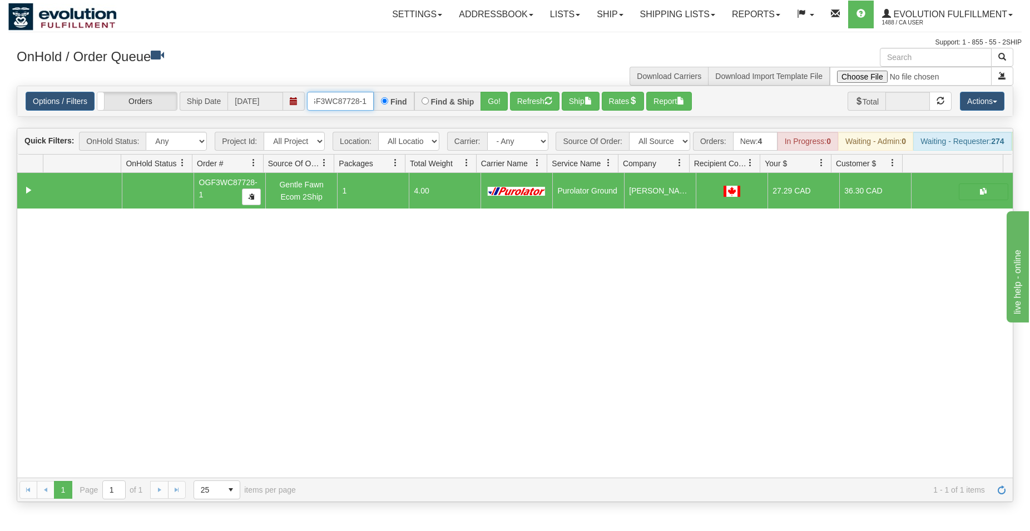
click at [355, 106] on input "OGF3WC87728-1" at bounding box center [340, 101] width 67 height 19
click at [493, 96] on button "Go!" at bounding box center [494, 101] width 27 height 19
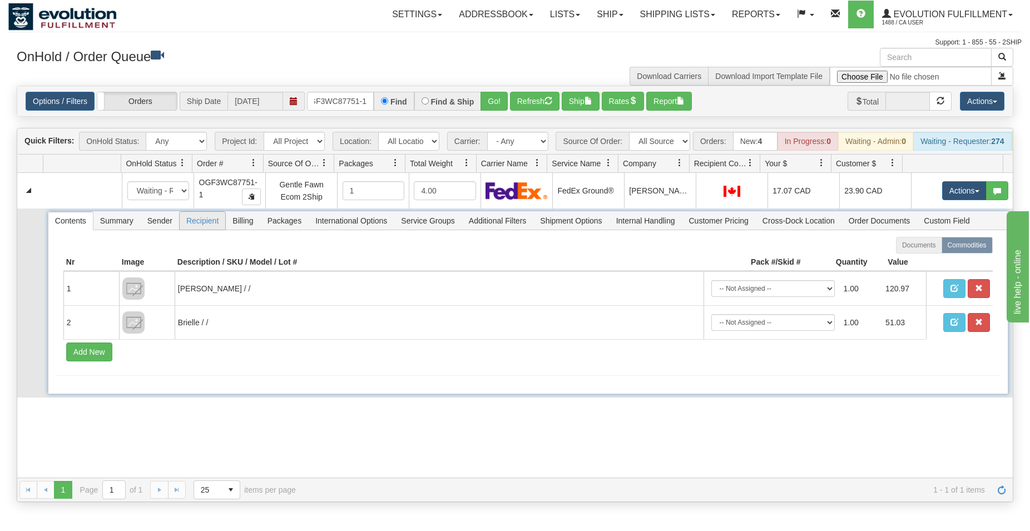
click at [203, 230] on span "Recipient" at bounding box center [203, 221] width 46 height 18
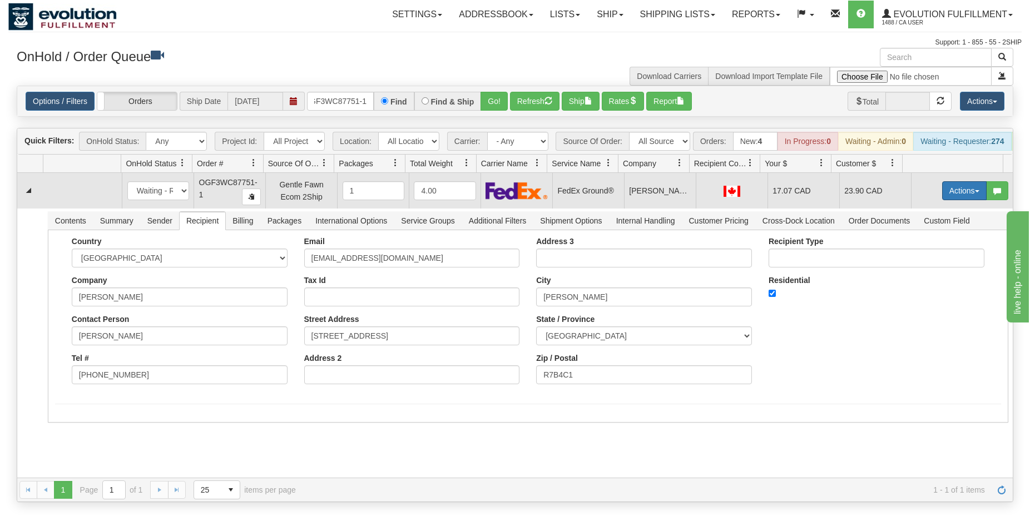
click at [963, 200] on button "Actions" at bounding box center [964, 190] width 45 height 19
click at [908, 260] on span "Ship" at bounding box center [919, 255] width 23 height 9
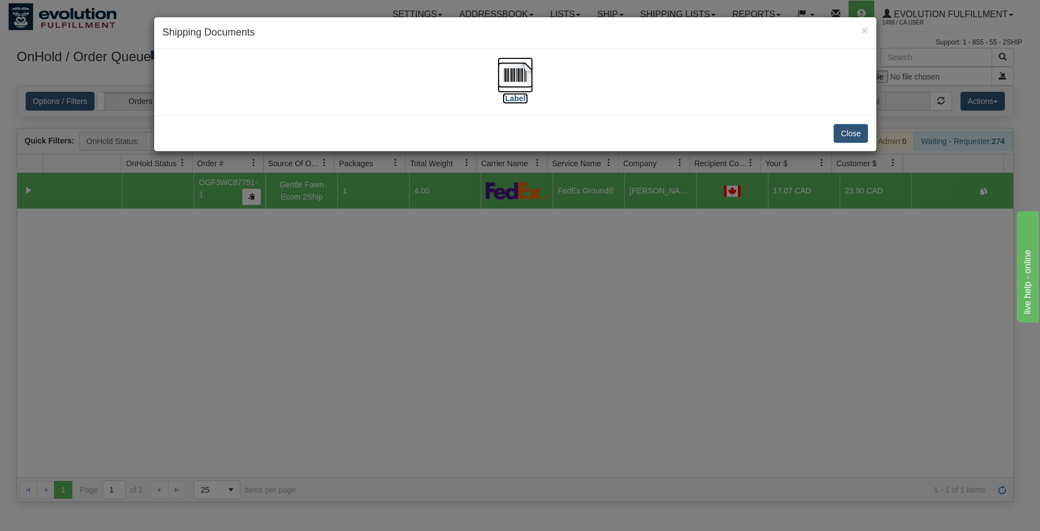
click at [523, 70] on img at bounding box center [515, 75] width 36 height 36
click at [843, 129] on button "Close" at bounding box center [850, 133] width 34 height 19
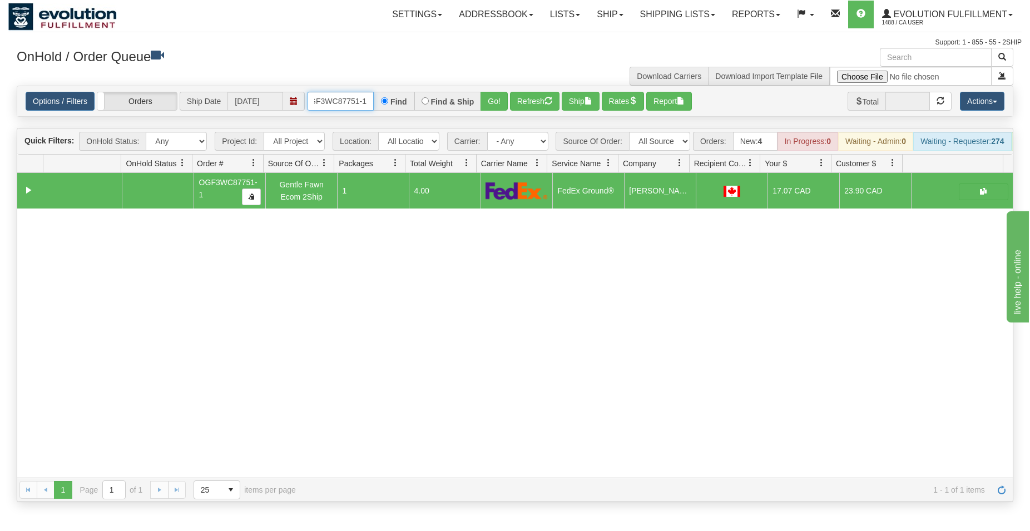
click at [343, 97] on input "OGF3WC87751-1" at bounding box center [340, 101] width 67 height 19
click at [491, 97] on button "Go!" at bounding box center [494, 101] width 27 height 19
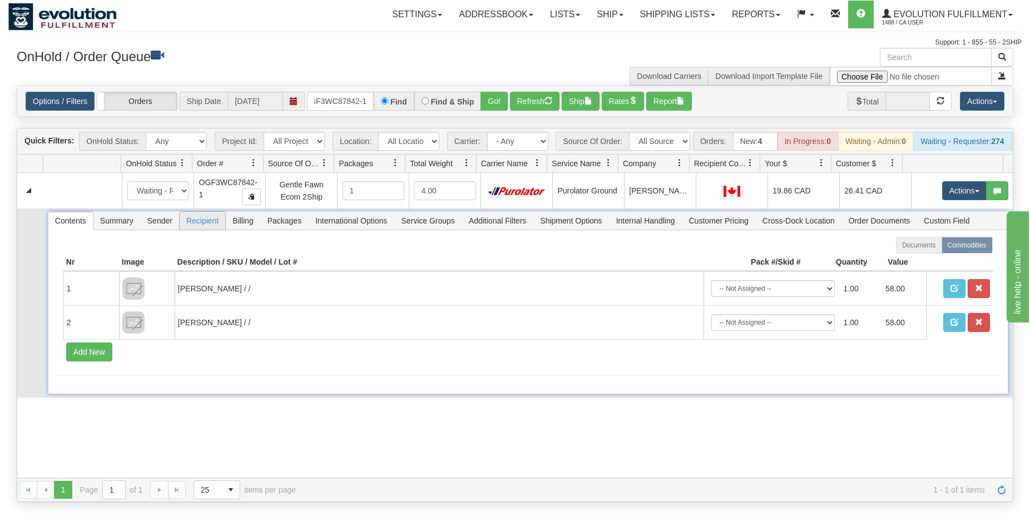
click at [214, 230] on span "Recipient" at bounding box center [203, 221] width 46 height 18
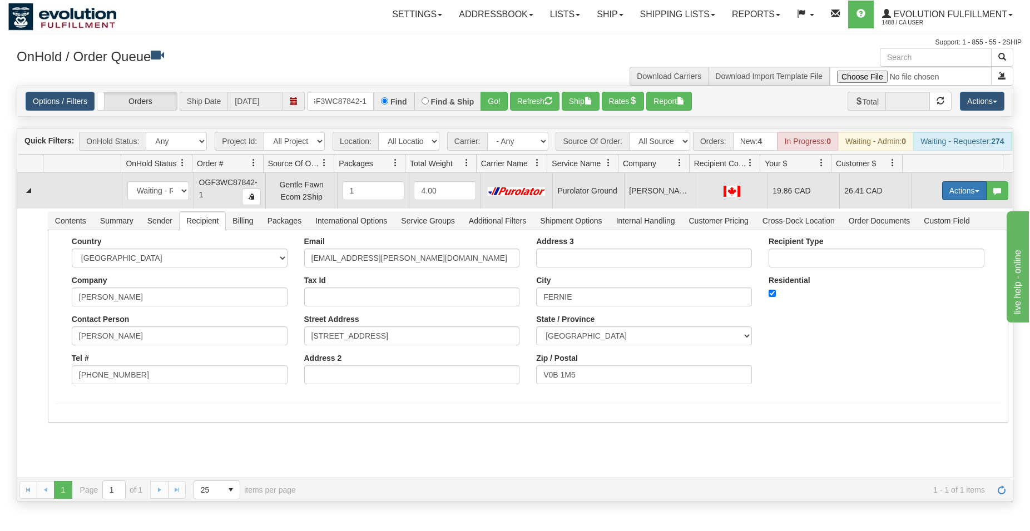
click at [960, 200] on button "Actions" at bounding box center [964, 190] width 45 height 19
click at [917, 260] on span "Ship" at bounding box center [919, 255] width 23 height 9
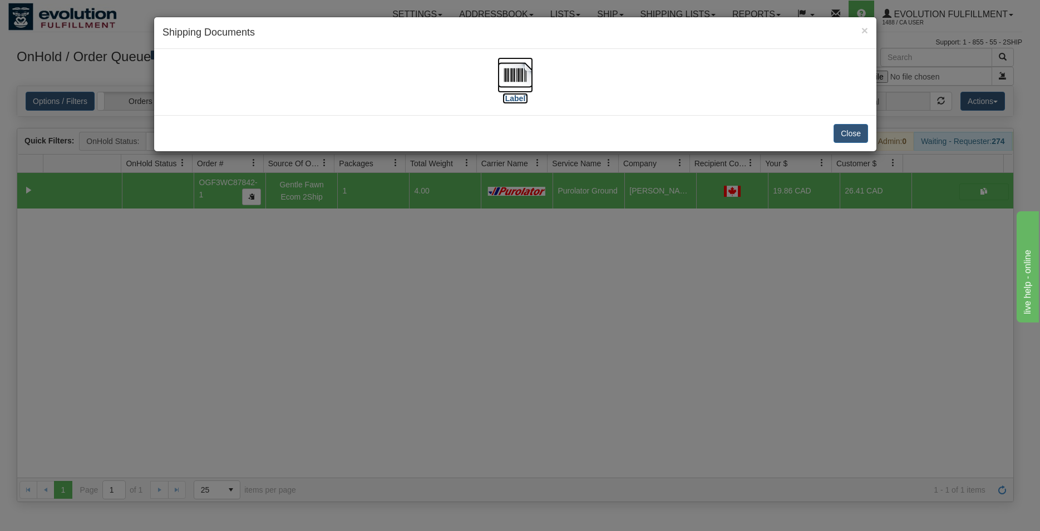
click at [519, 76] on img at bounding box center [515, 75] width 36 height 36
click at [845, 132] on button "Close" at bounding box center [850, 133] width 34 height 19
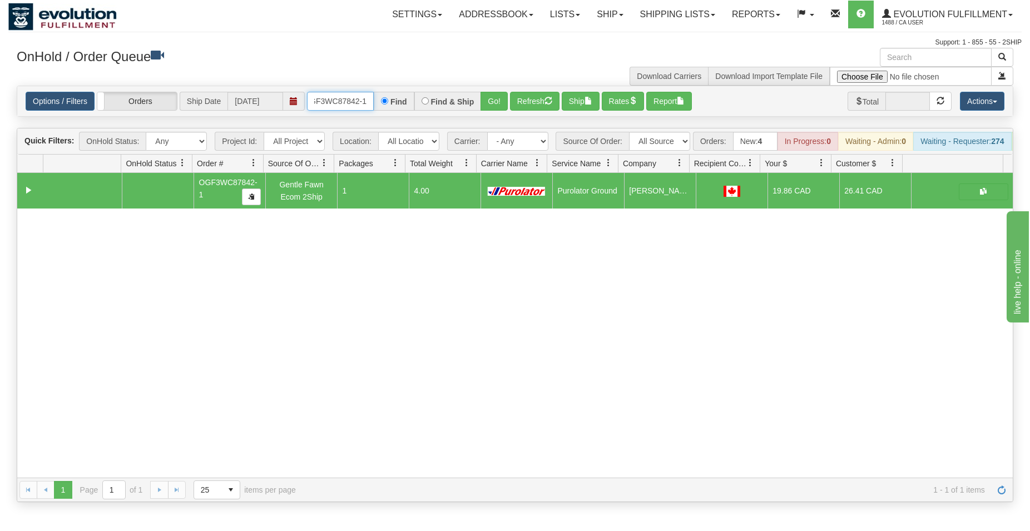
click at [347, 104] on input "OGF3WC87842-1" at bounding box center [340, 101] width 67 height 19
click at [505, 97] on button "Go!" at bounding box center [494, 101] width 27 height 19
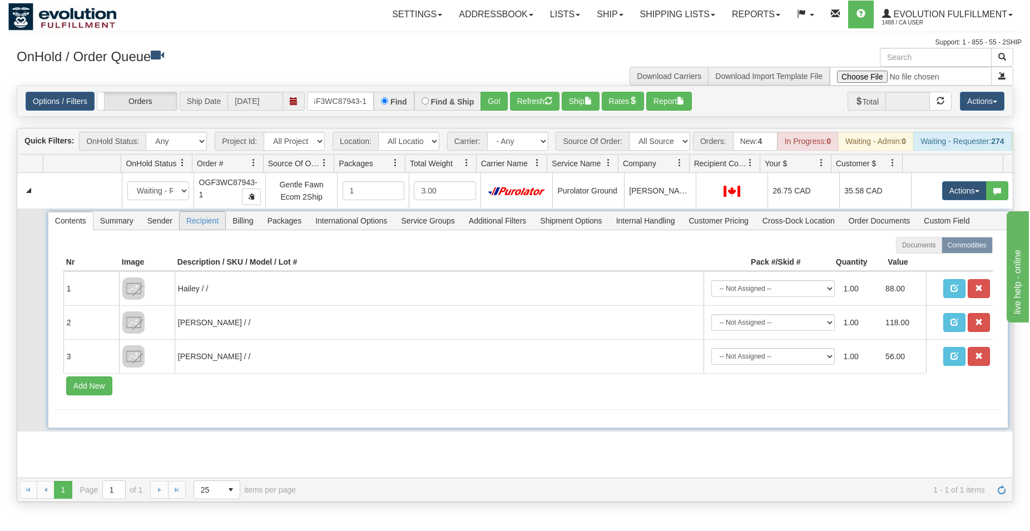
click at [209, 230] on span "Recipient" at bounding box center [203, 221] width 46 height 18
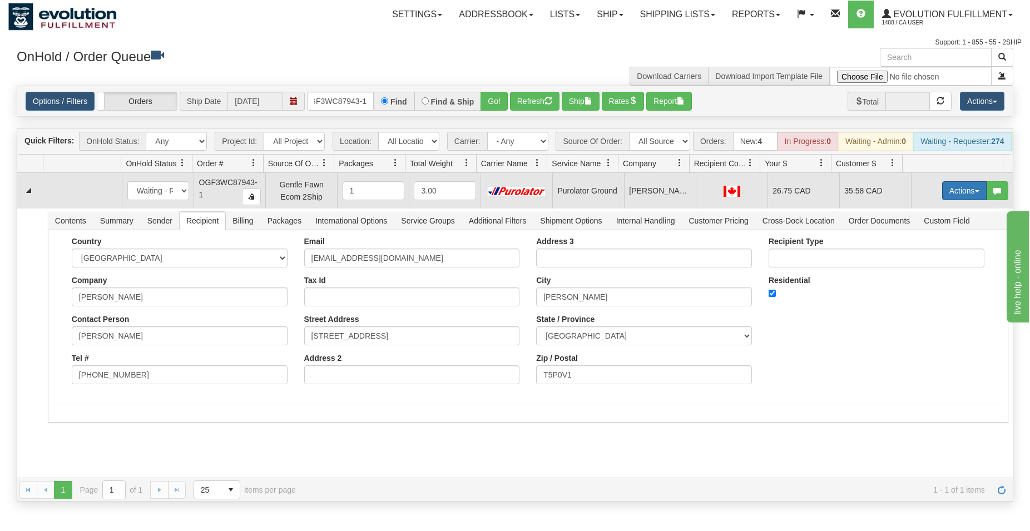
click at [942, 200] on button "Actions" at bounding box center [964, 190] width 45 height 19
click at [908, 260] on span "Ship" at bounding box center [919, 255] width 23 height 9
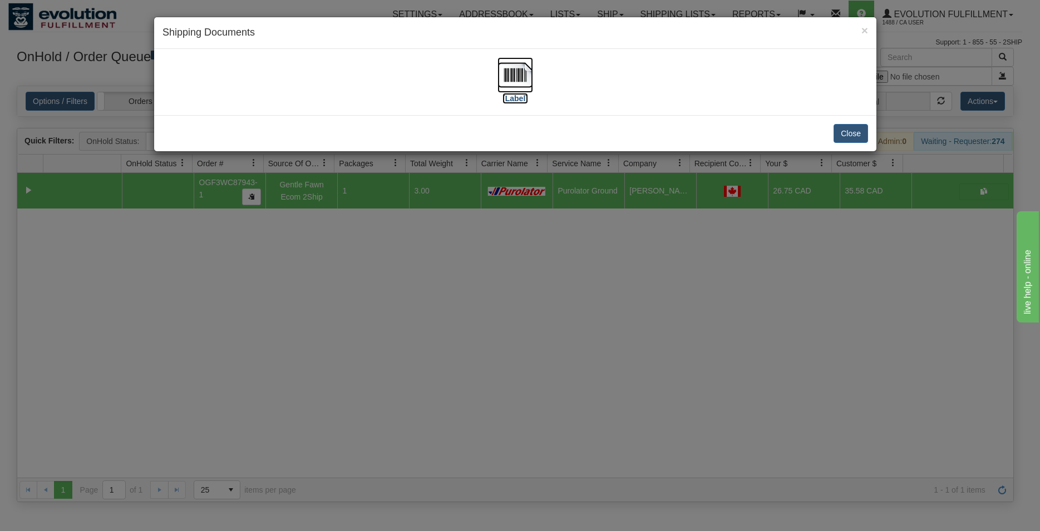
click at [507, 91] on img at bounding box center [515, 75] width 36 height 36
drag, startPoint x: 853, startPoint y: 129, endPoint x: 843, endPoint y: 132, distance: 9.9
click at [853, 130] on button "Close" at bounding box center [850, 133] width 34 height 19
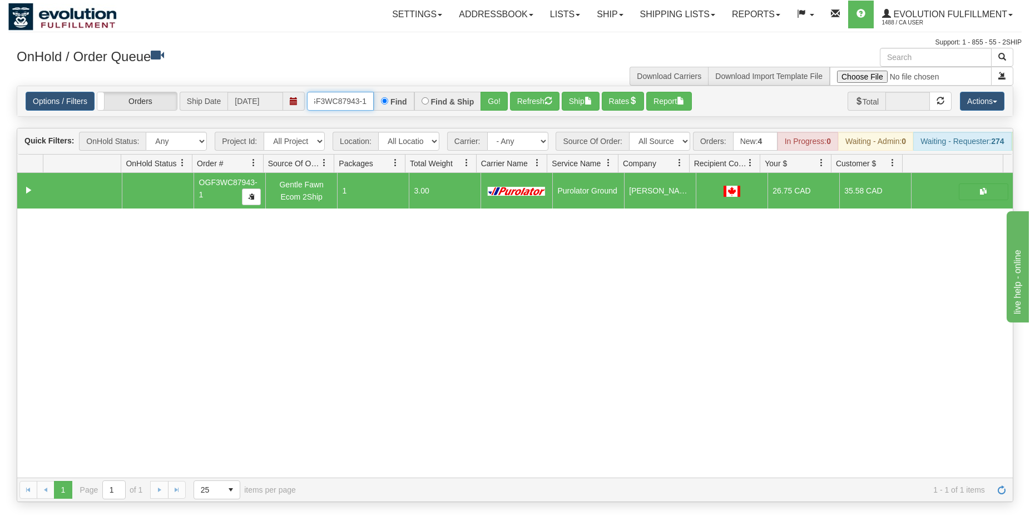
click at [350, 97] on input "OGF3WC87943-1" at bounding box center [340, 101] width 67 height 19
click at [350, 96] on input "OGF3WC87943-1" at bounding box center [340, 101] width 67 height 19
click at [497, 95] on button "Go!" at bounding box center [494, 101] width 27 height 19
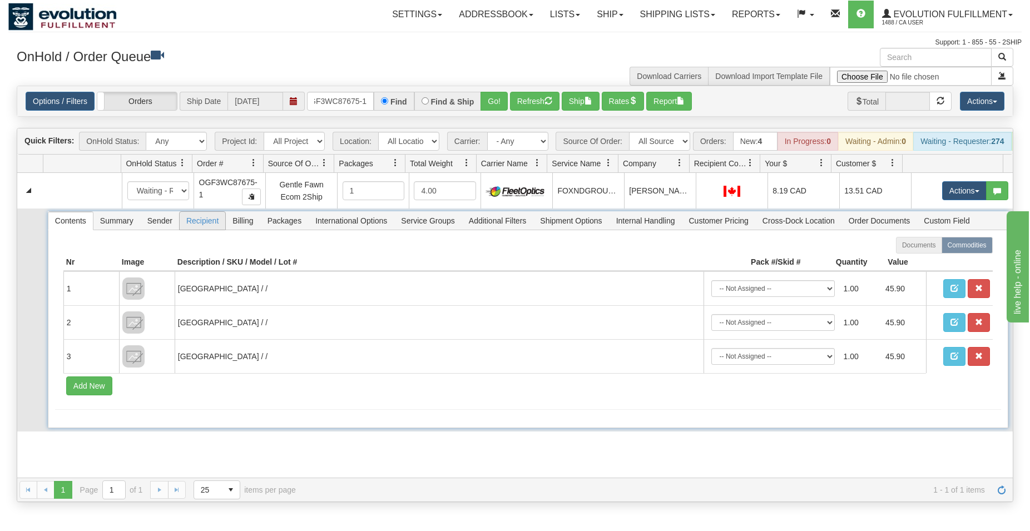
click at [208, 228] on span "Recipient" at bounding box center [203, 221] width 46 height 18
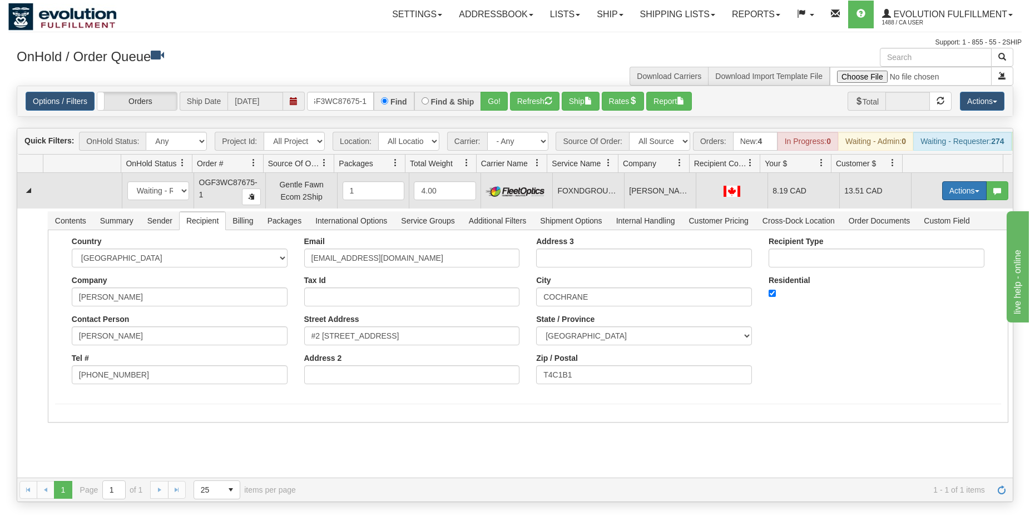
click at [951, 197] on button "Actions" at bounding box center [964, 190] width 45 height 19
click at [908, 260] on span "Ship" at bounding box center [919, 255] width 23 height 9
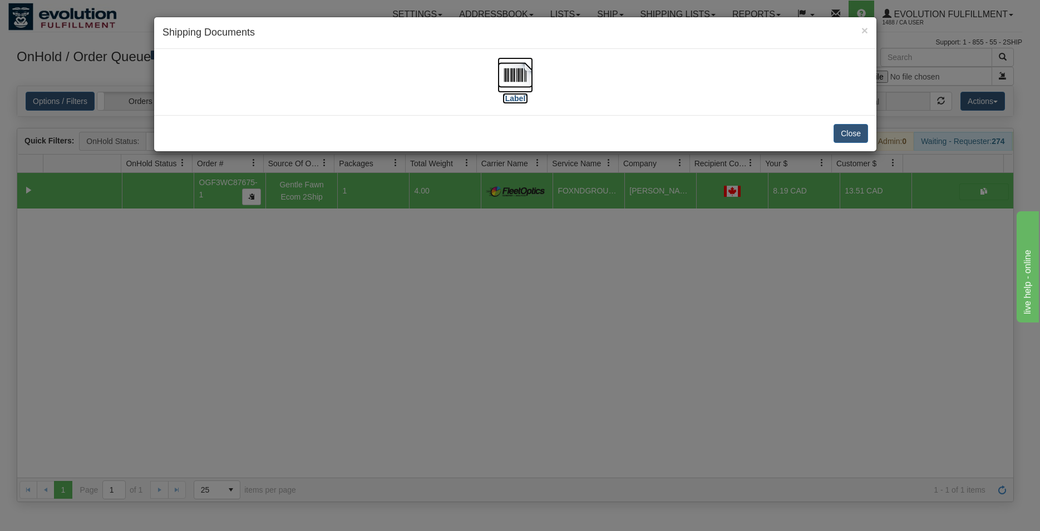
click at [529, 71] on img at bounding box center [515, 75] width 36 height 36
click at [862, 127] on button "Close" at bounding box center [850, 133] width 34 height 19
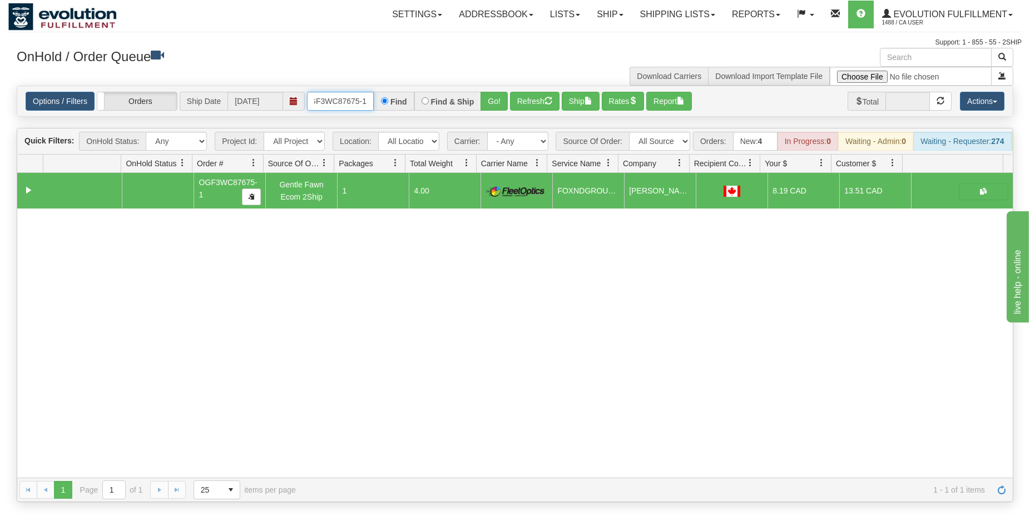
click at [319, 100] on input "OGF3WC87675-1" at bounding box center [340, 101] width 67 height 19
type input "OGF3WC87779-1"
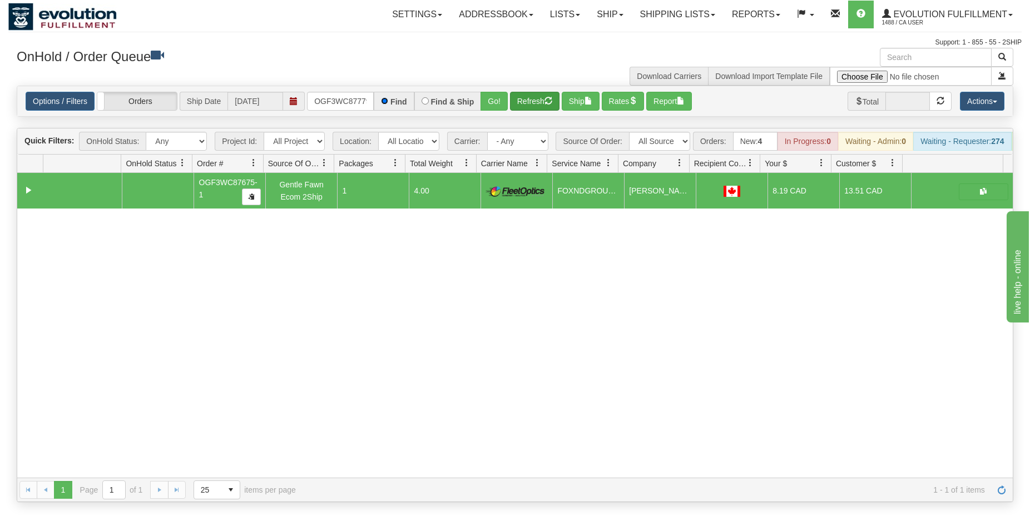
scroll to position [0, 11]
click at [493, 100] on button "Go!" at bounding box center [494, 101] width 27 height 19
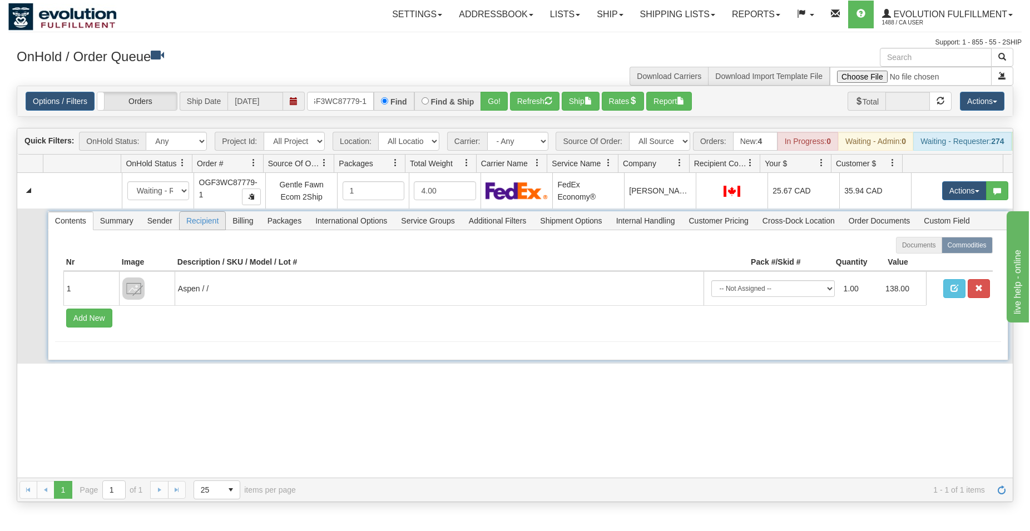
click at [198, 230] on span "Recipient" at bounding box center [203, 221] width 46 height 18
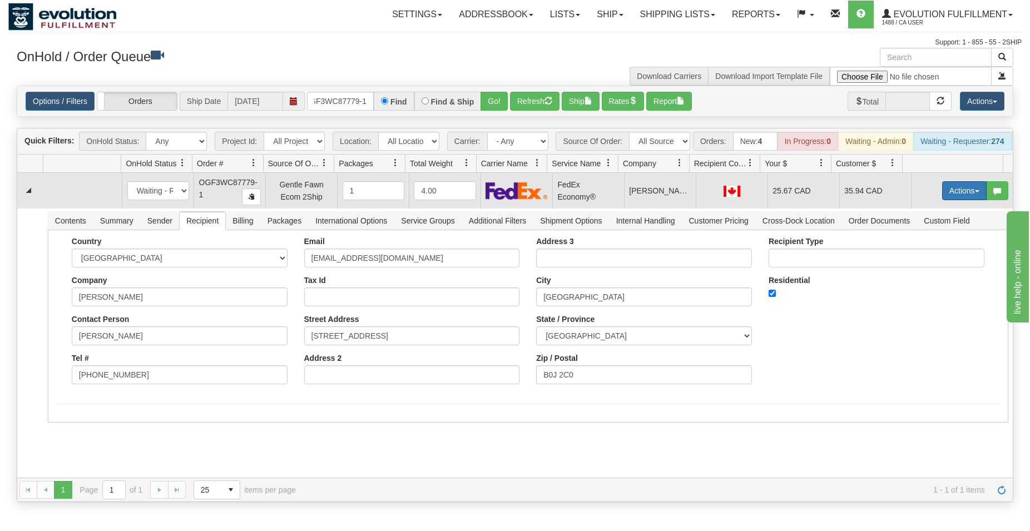
click at [942, 200] on button "Actions" at bounding box center [964, 190] width 45 height 19
click at [912, 259] on link "Ship" at bounding box center [941, 255] width 89 height 14
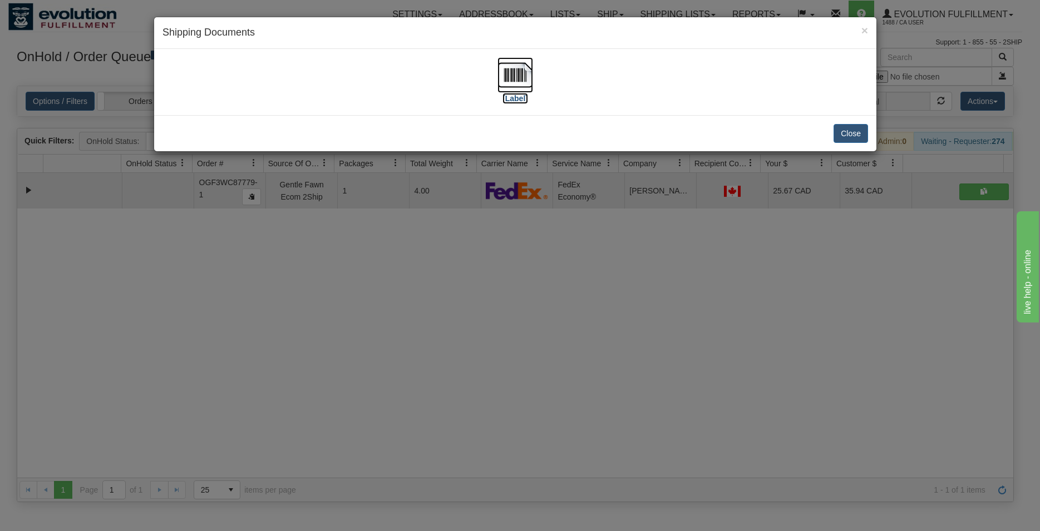
click at [500, 69] on img at bounding box center [515, 75] width 36 height 36
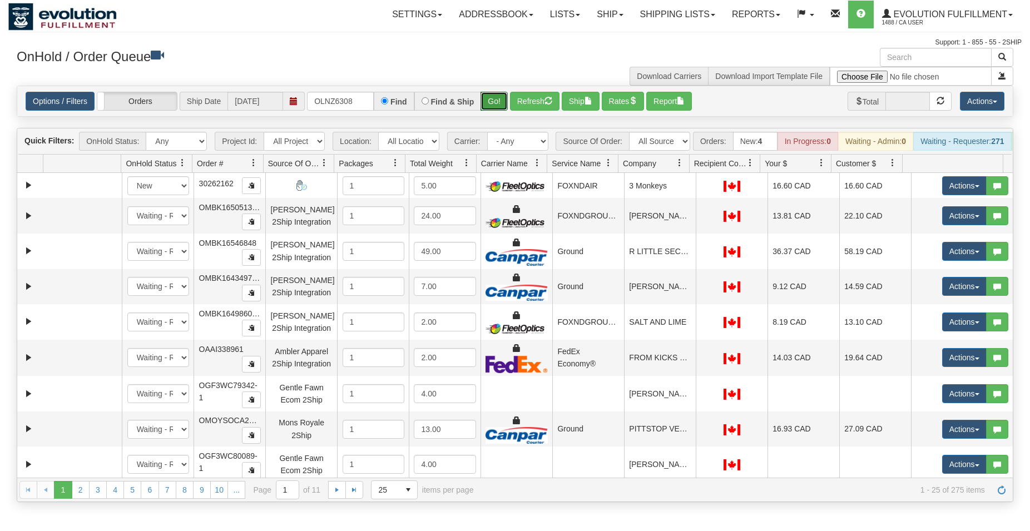
click at [502, 102] on button "Go!" at bounding box center [494, 101] width 27 height 19
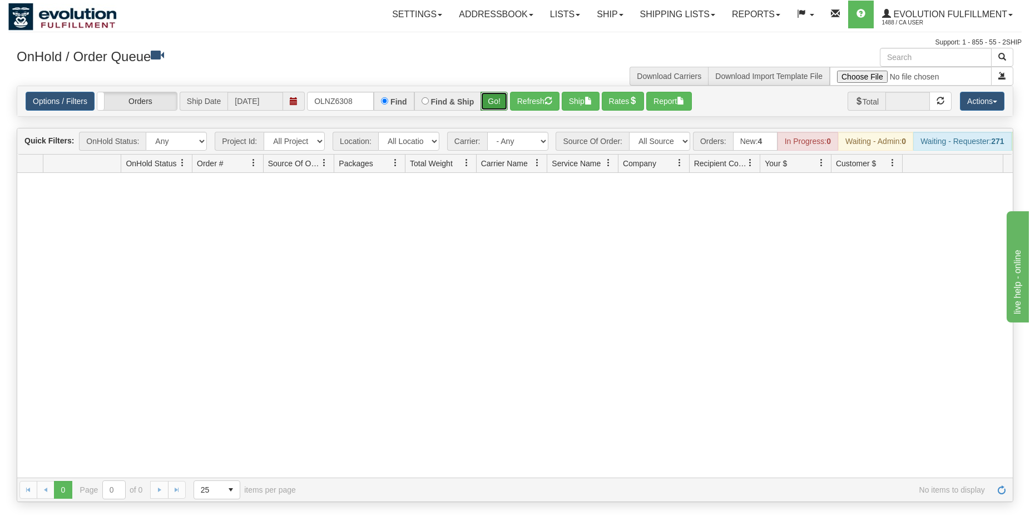
click at [499, 98] on button "Go!" at bounding box center [494, 101] width 27 height 19
click at [363, 100] on input "OLNZ6308" at bounding box center [340, 101] width 67 height 19
type input "6308"
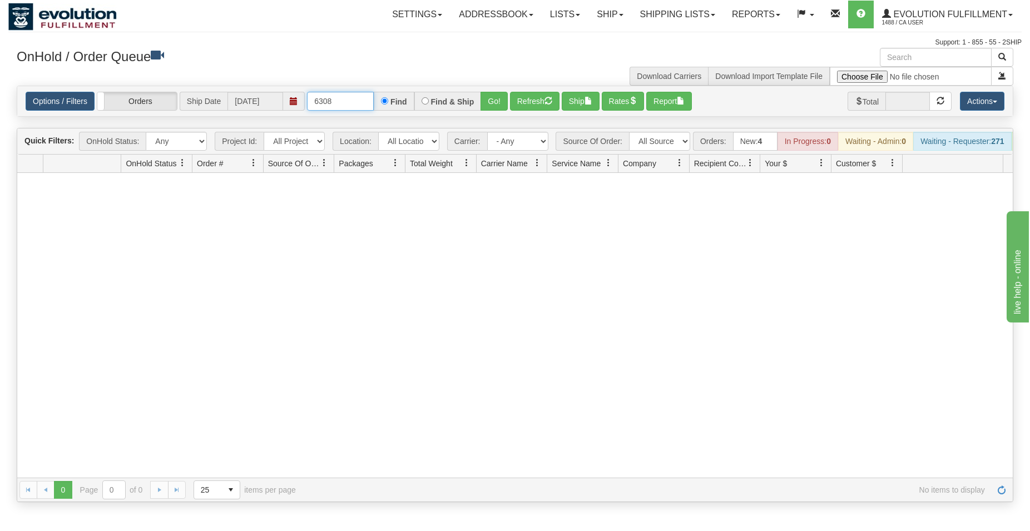
click at [344, 103] on input "6308" at bounding box center [340, 101] width 67 height 19
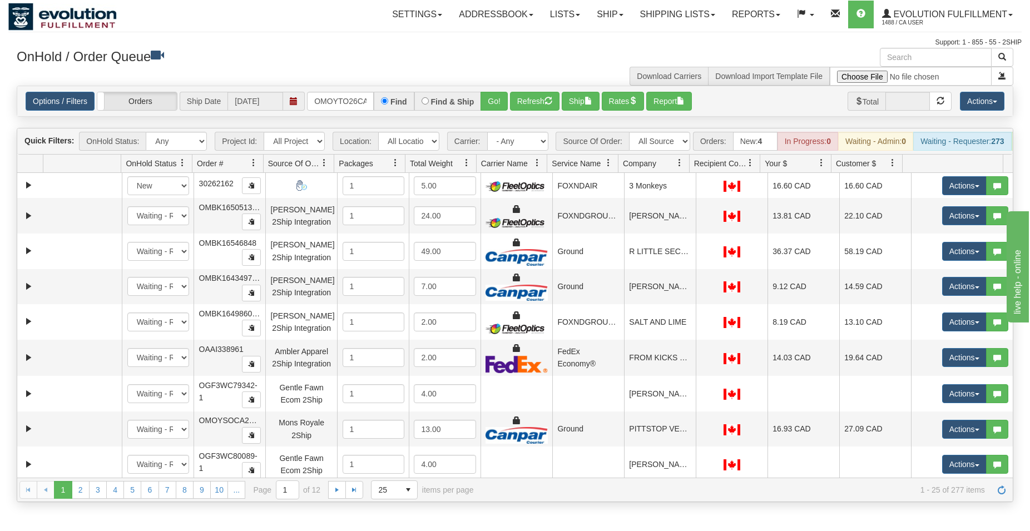
scroll to position [0, 19]
click at [489, 102] on button "Go!" at bounding box center [494, 101] width 27 height 19
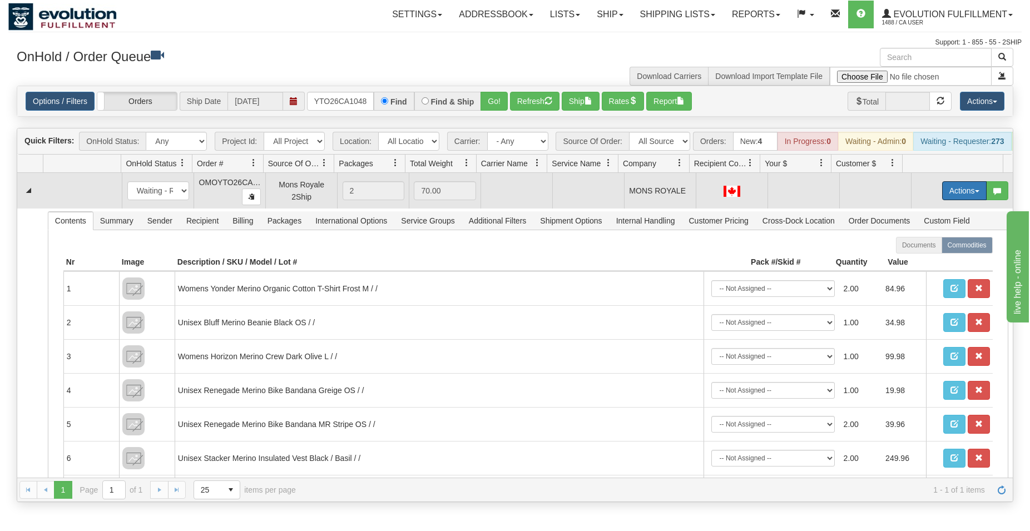
click at [948, 198] on button "Actions" at bounding box center [964, 190] width 45 height 19
click at [932, 245] on span "Rate All Services" at bounding box center [941, 240] width 67 height 9
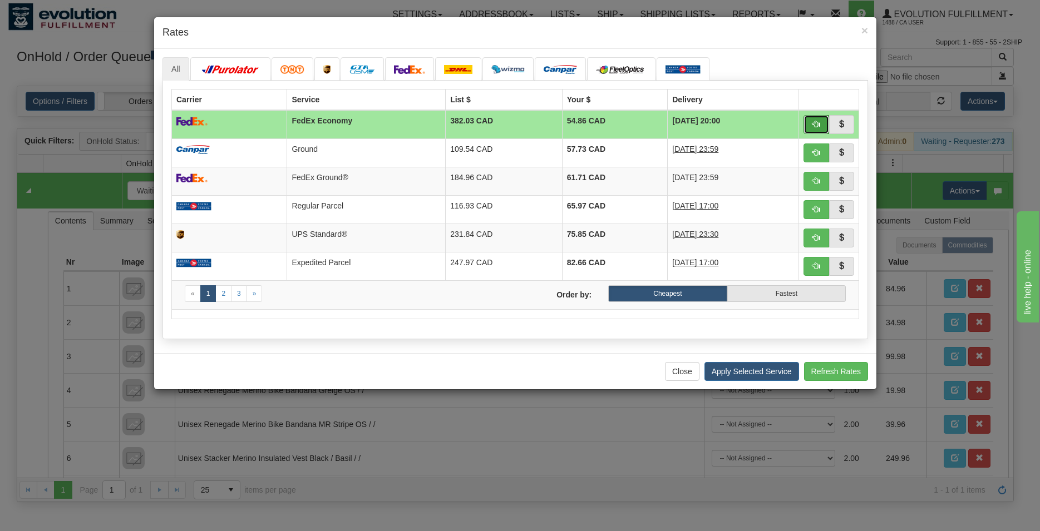
click at [821, 121] on button "button" at bounding box center [816, 124] width 26 height 19
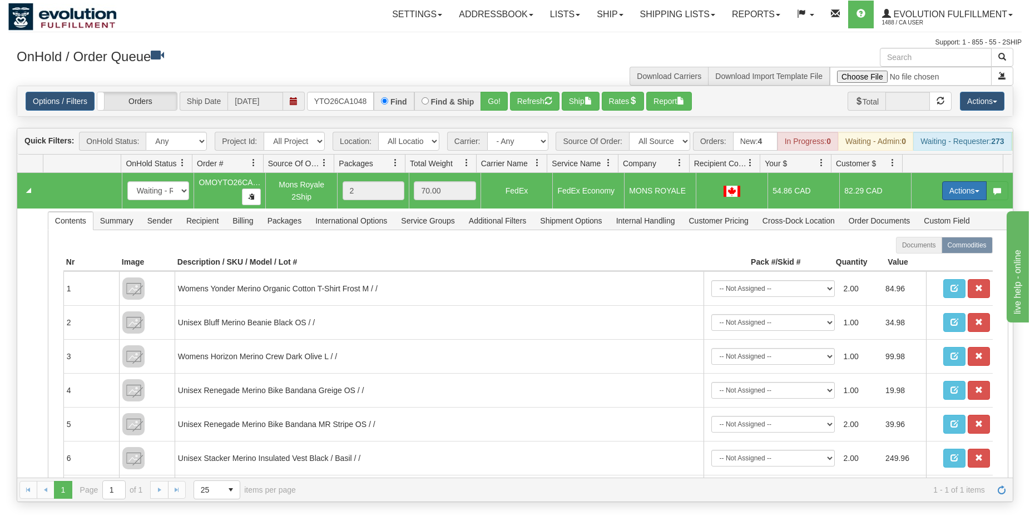
click at [964, 200] on button "Actions" at bounding box center [964, 190] width 45 height 19
click at [910, 260] on span "Ship" at bounding box center [919, 255] width 23 height 9
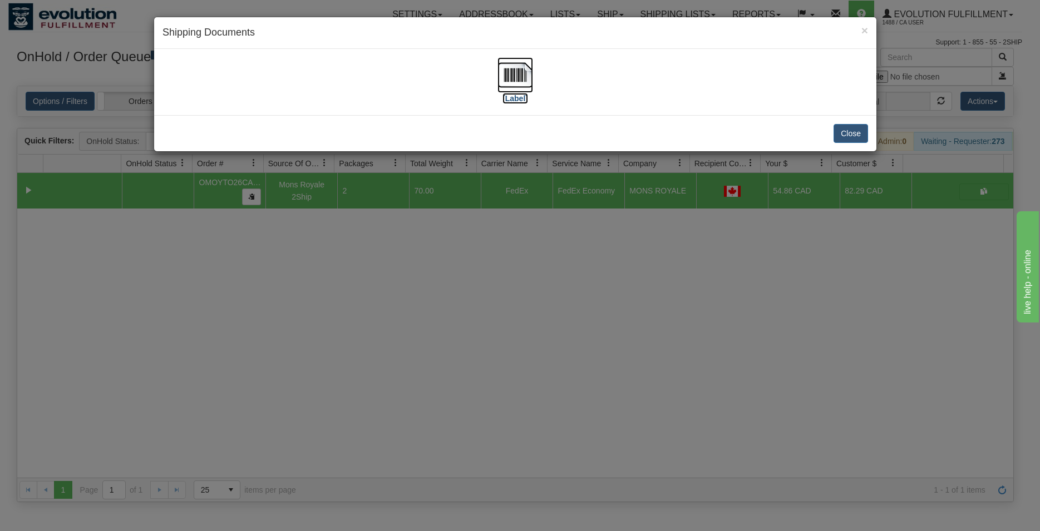
click at [517, 75] on img at bounding box center [515, 75] width 36 height 36
click at [858, 131] on button "Close" at bounding box center [850, 133] width 34 height 19
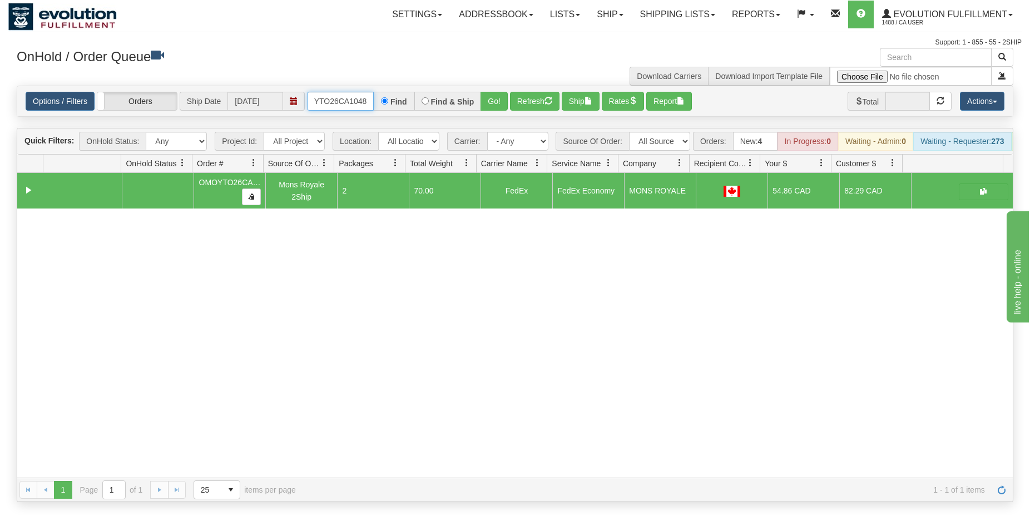
click at [347, 103] on input "OMOYTO26CA1048" at bounding box center [340, 101] width 67 height 19
click at [499, 103] on button "Go!" at bounding box center [494, 101] width 27 height 19
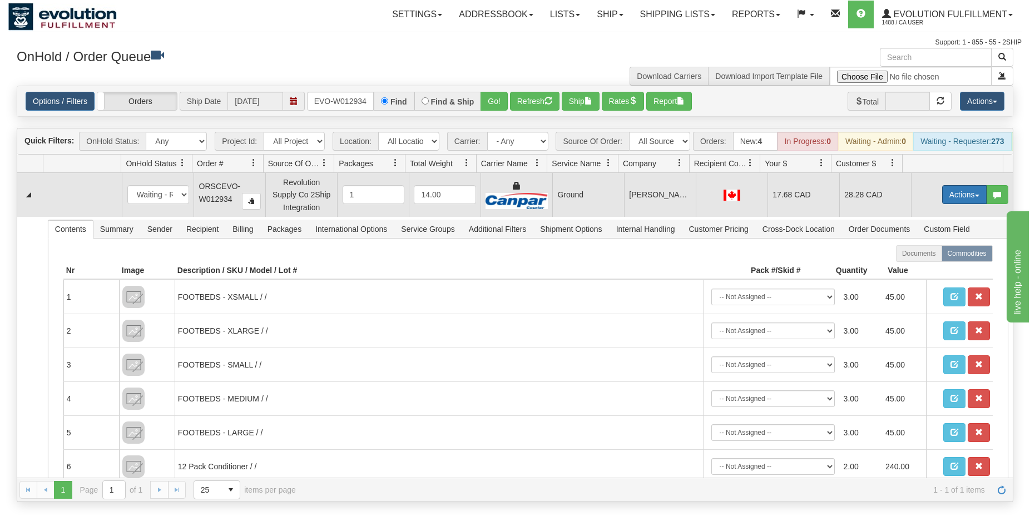
click at [959, 197] on button "Actions" at bounding box center [964, 194] width 45 height 19
click at [914, 264] on span "Ship" at bounding box center [919, 259] width 23 height 9
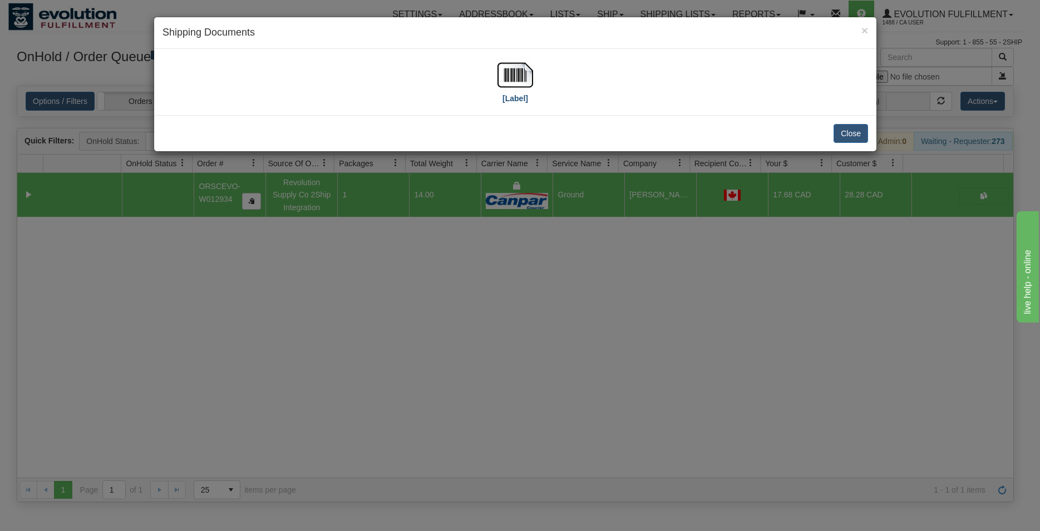
drag, startPoint x: 534, startPoint y: 68, endPoint x: 526, endPoint y: 68, distance: 8.3
click at [531, 68] on div "[Label]" at bounding box center [514, 82] width 705 height 50
click at [526, 68] on img at bounding box center [515, 75] width 36 height 36
click at [851, 130] on button "Close" at bounding box center [850, 133] width 34 height 19
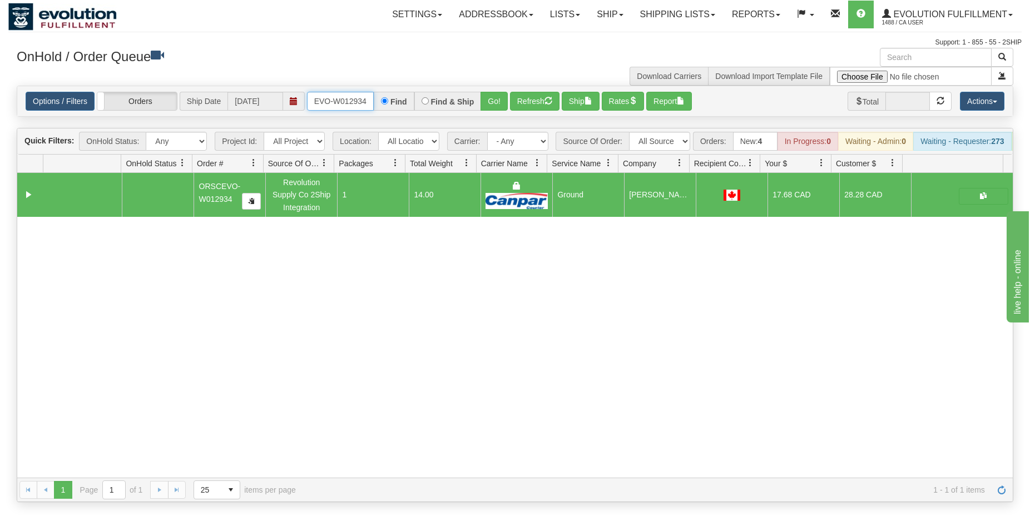
click at [333, 93] on input "ORSCEVO-W012934" at bounding box center [340, 101] width 67 height 19
click at [494, 107] on button "Go!" at bounding box center [494, 101] width 27 height 19
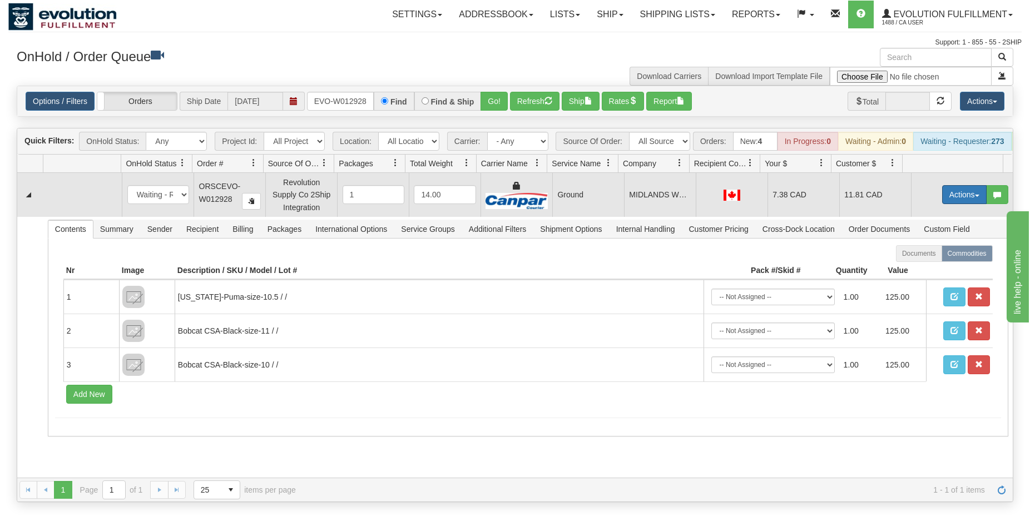
click at [954, 200] on button "Actions" at bounding box center [964, 194] width 45 height 19
click at [912, 264] on span "Ship" at bounding box center [919, 259] width 23 height 9
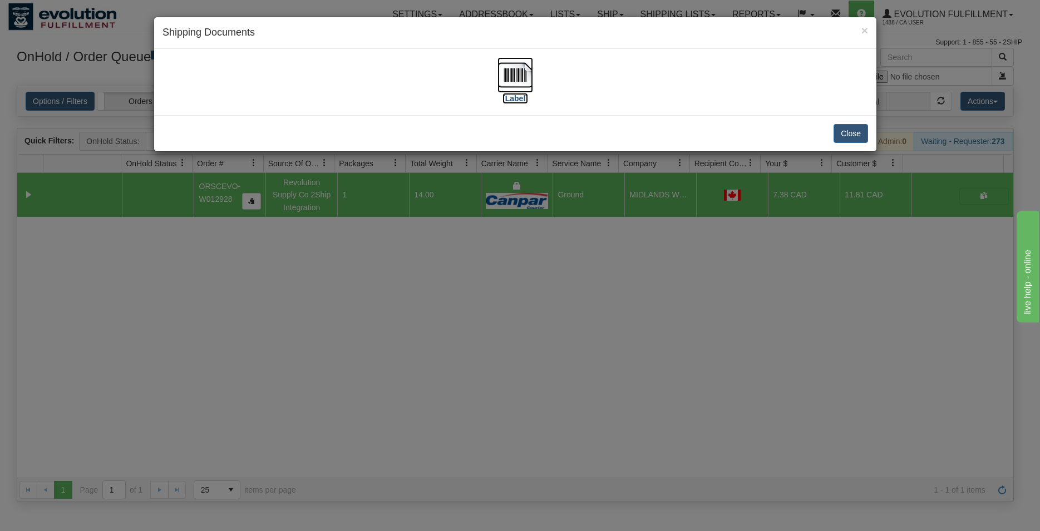
click at [517, 72] on img at bounding box center [515, 75] width 36 height 36
click at [846, 131] on button "Close" at bounding box center [850, 133] width 34 height 19
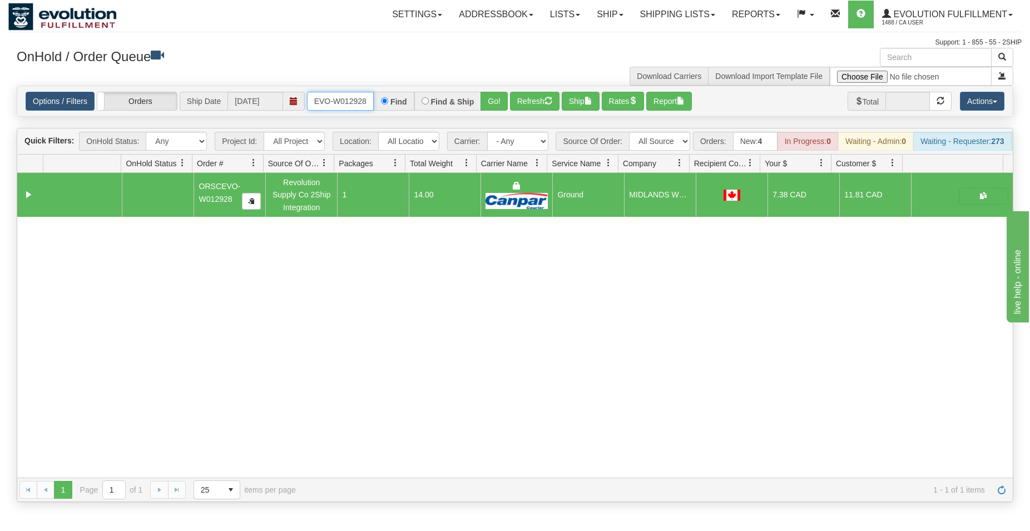
click at [331, 98] on input "ORSCEVO-W012928" at bounding box center [340, 101] width 67 height 19
click at [497, 104] on button "Go!" at bounding box center [494, 101] width 27 height 19
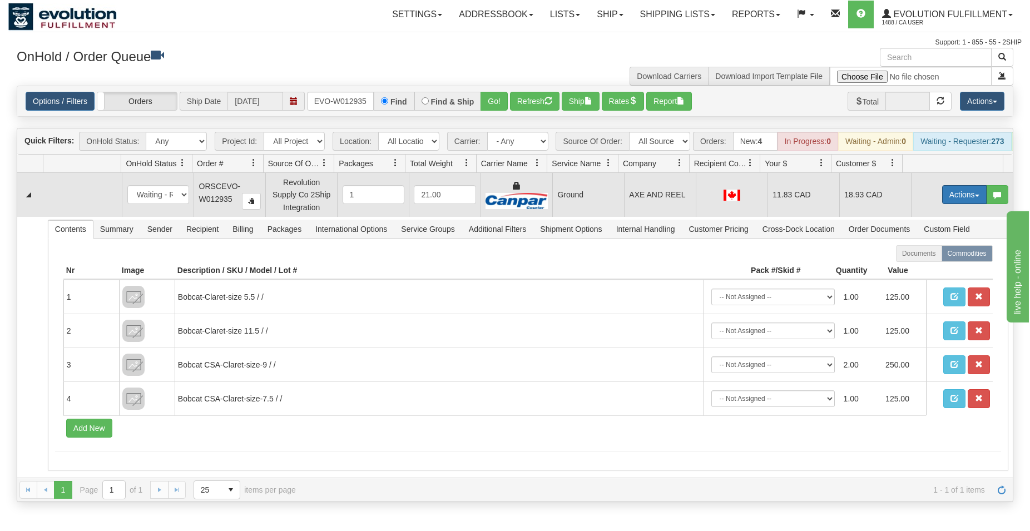
click at [945, 199] on button "Actions" at bounding box center [964, 194] width 45 height 19
click at [908, 264] on span "Ship" at bounding box center [919, 259] width 23 height 9
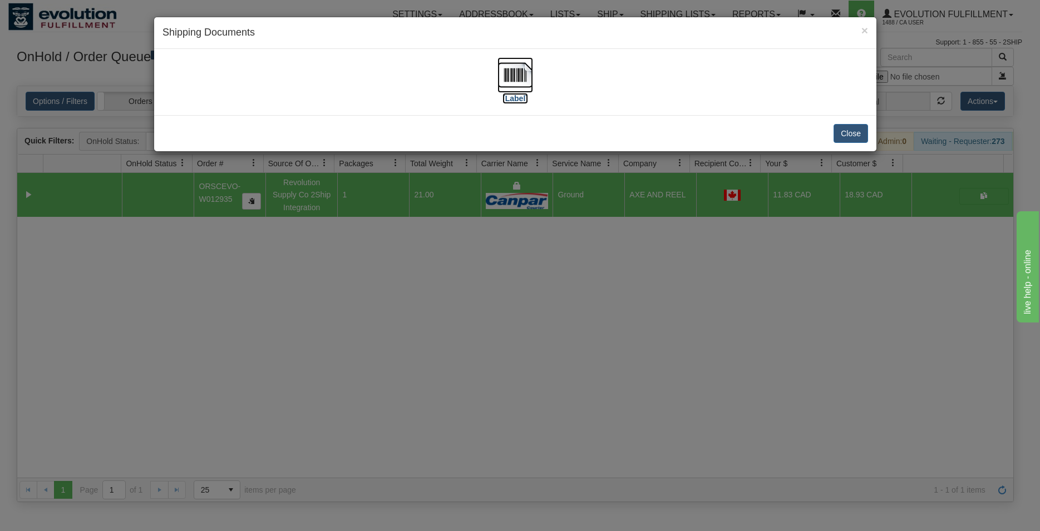
click at [517, 77] on img at bounding box center [515, 75] width 36 height 36
click at [851, 137] on button "Close" at bounding box center [850, 133] width 34 height 19
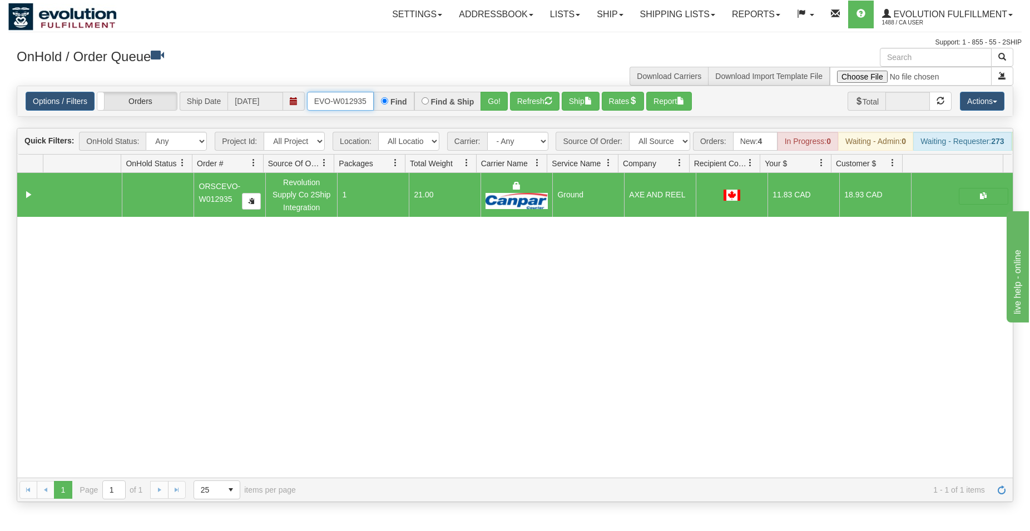
click at [331, 100] on input "ORSCEVO-W012935" at bounding box center [340, 101] width 67 height 19
click at [496, 101] on button "Go!" at bounding box center [494, 101] width 27 height 19
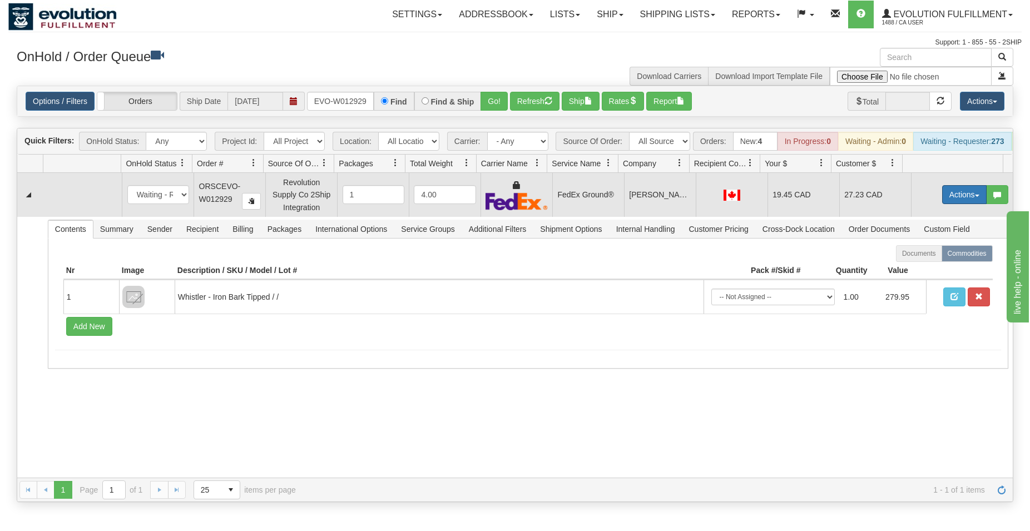
click at [945, 204] on button "Actions" at bounding box center [964, 194] width 45 height 19
click at [911, 264] on span "Ship" at bounding box center [919, 259] width 23 height 9
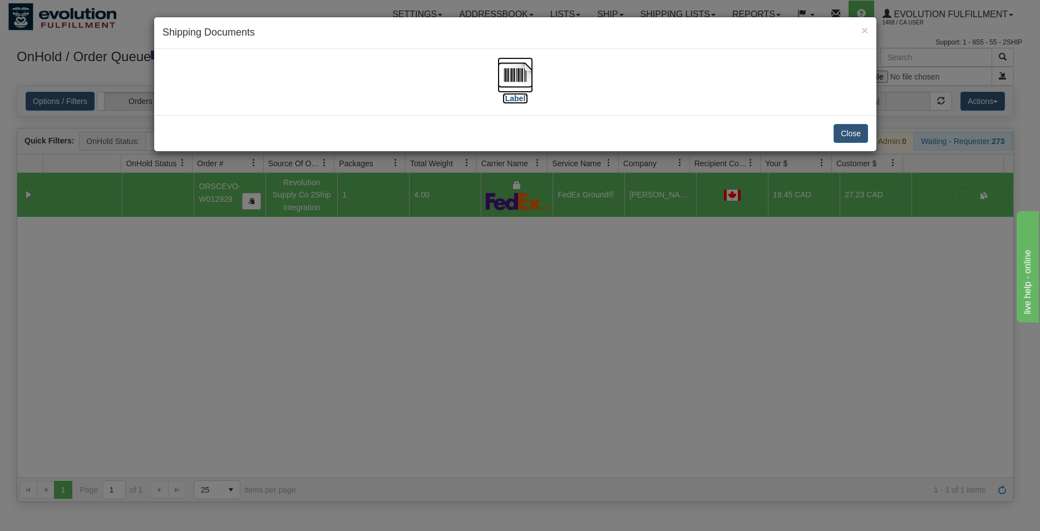
click at [511, 71] on img at bounding box center [515, 75] width 36 height 36
click at [861, 131] on button "Close" at bounding box center [850, 133] width 34 height 19
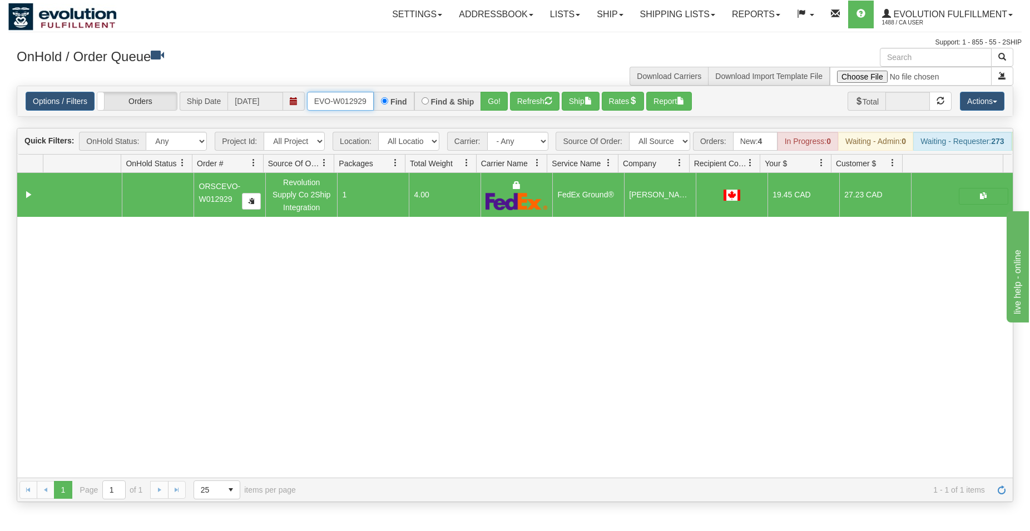
click at [343, 100] on input "ORSCEVO-W012929" at bounding box center [340, 101] width 67 height 19
type input "OOSI0252742"
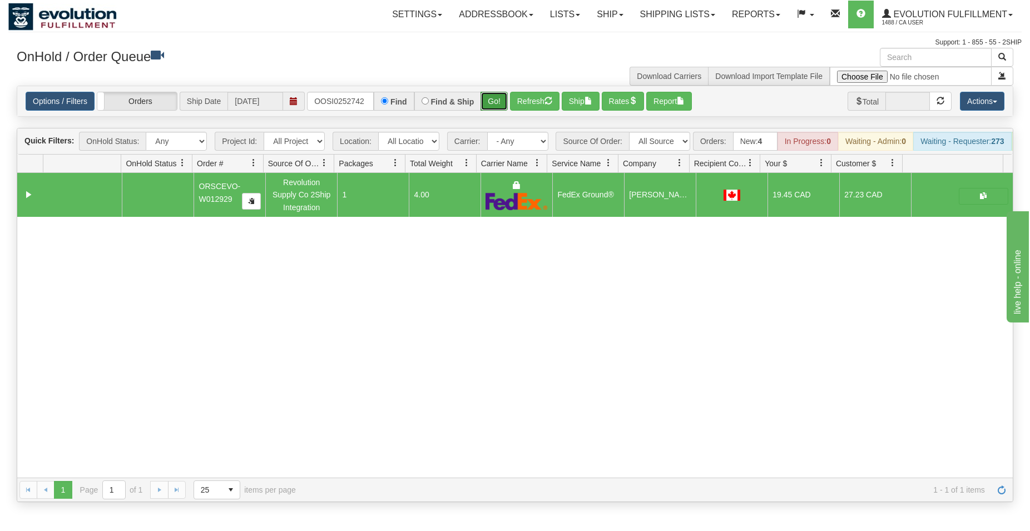
click at [497, 108] on button "Go!" at bounding box center [494, 101] width 27 height 19
